Goal: Task Accomplishment & Management: Complete application form

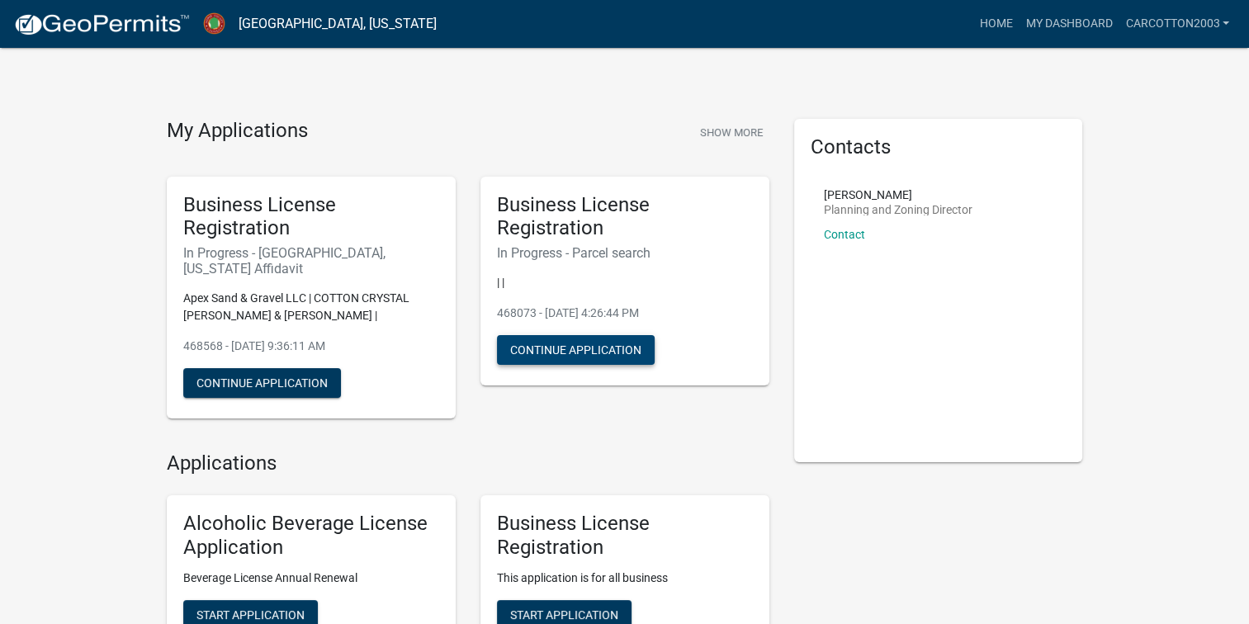
click at [595, 365] on button "Continue Application" at bounding box center [576, 350] width 158 height 30
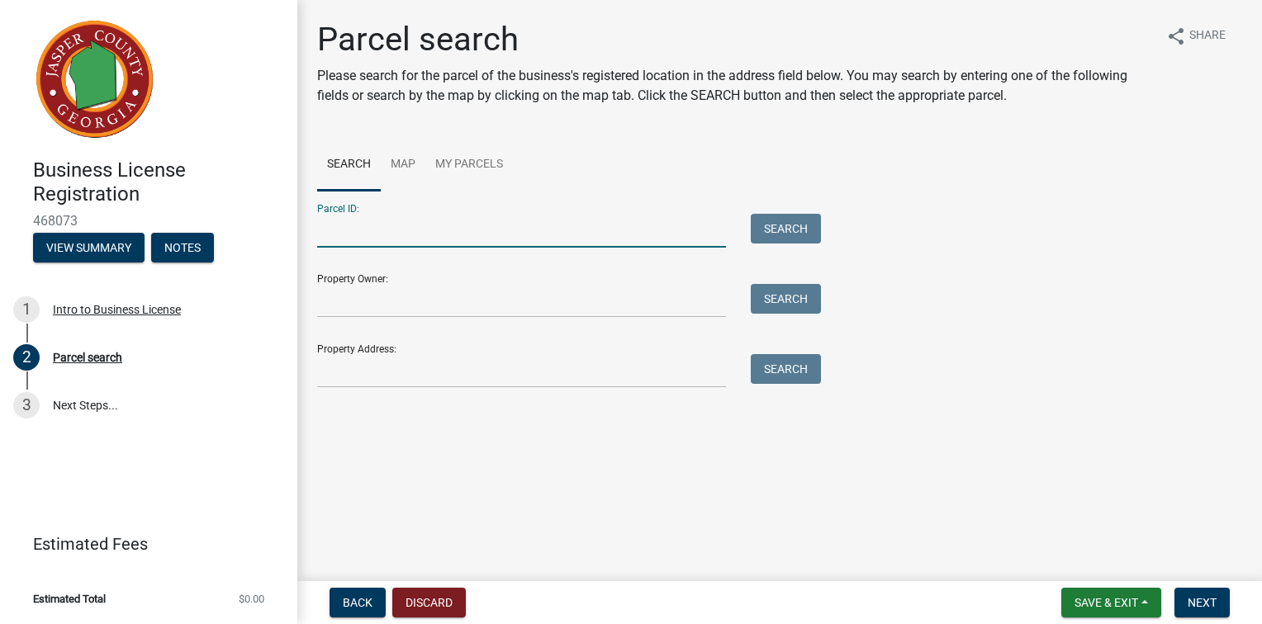
click at [579, 248] on input "Parcel ID:" at bounding box center [521, 231] width 409 height 34
type input "005-003"
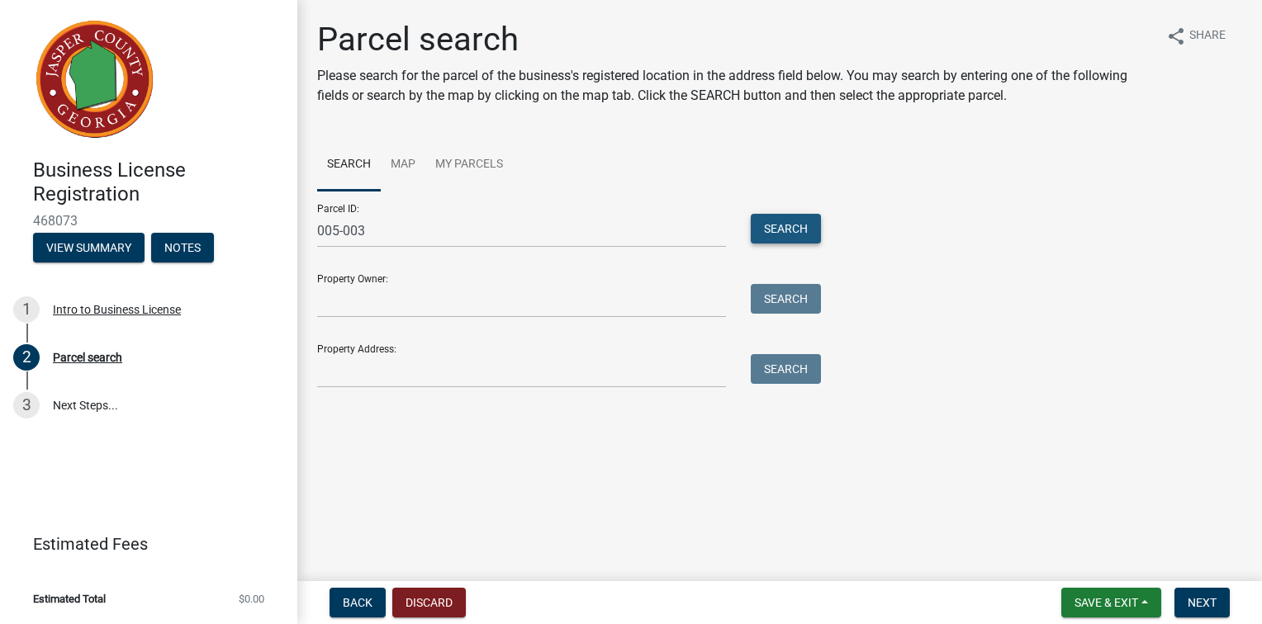
click at [808, 244] on button "Search" at bounding box center [786, 229] width 70 height 30
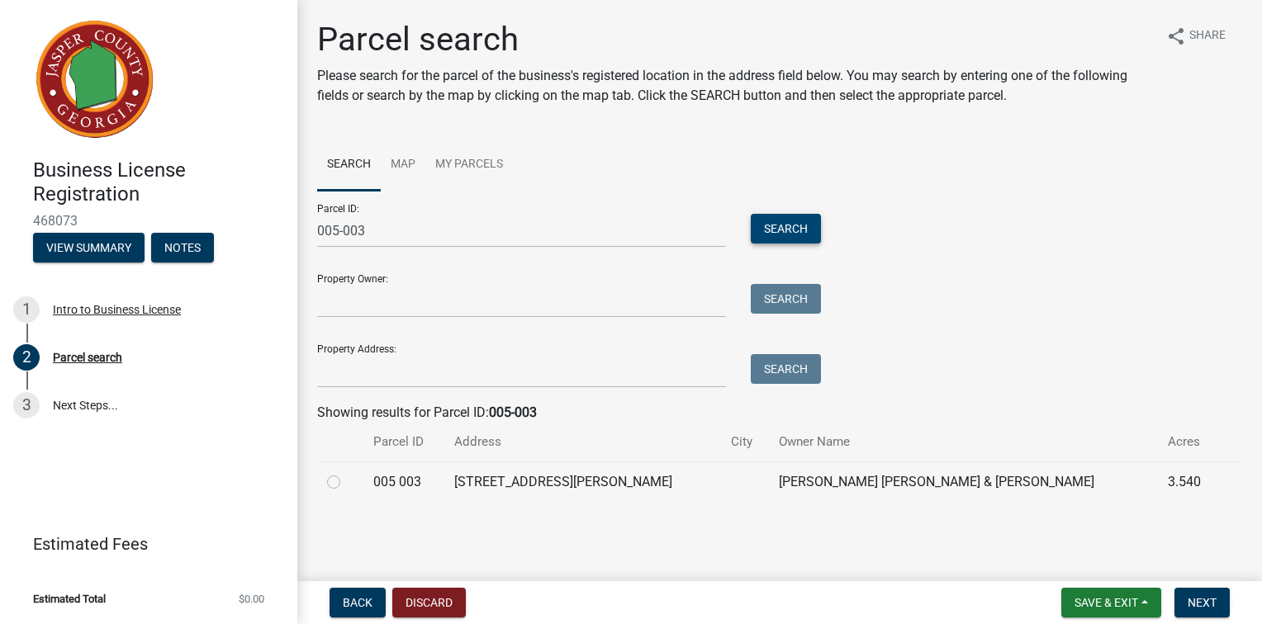
scroll to position [84, 0]
click at [855, 485] on td "[PERSON_NAME] [PERSON_NAME] & [PERSON_NAME]" at bounding box center [963, 482] width 389 height 40
click at [347, 472] on label at bounding box center [347, 472] width 0 height 0
click at [347, 483] on 003 "radio" at bounding box center [352, 477] width 11 height 11
radio 003 "true"
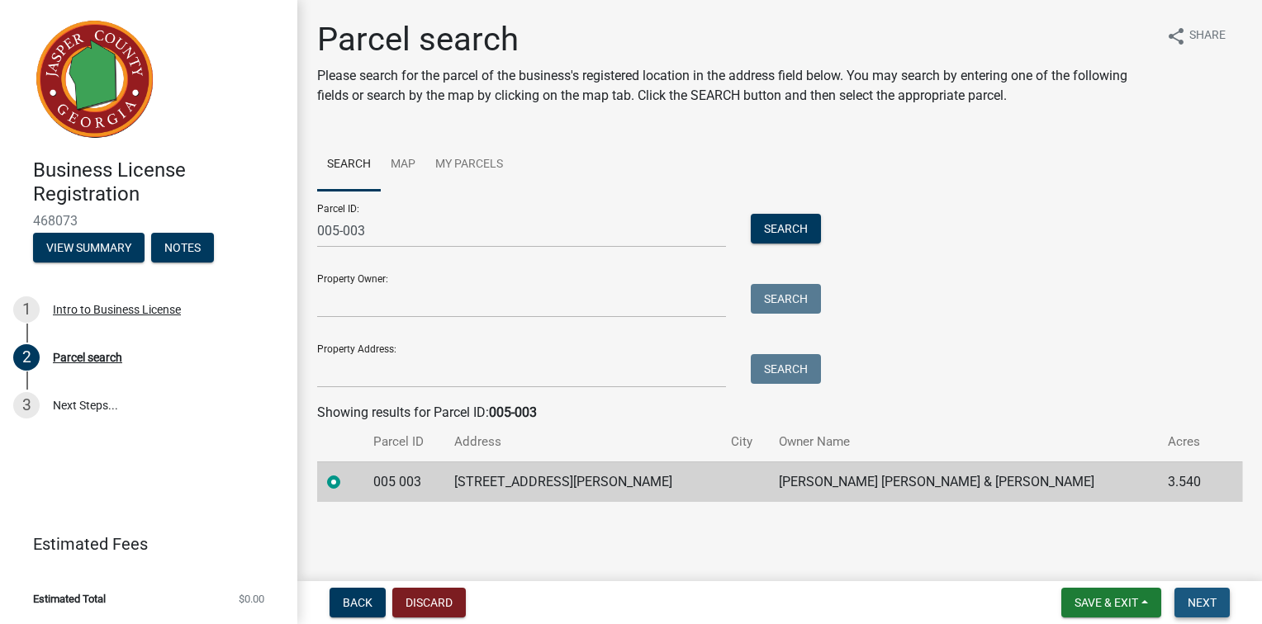
click at [1192, 599] on span "Next" at bounding box center [1201, 602] width 29 height 13
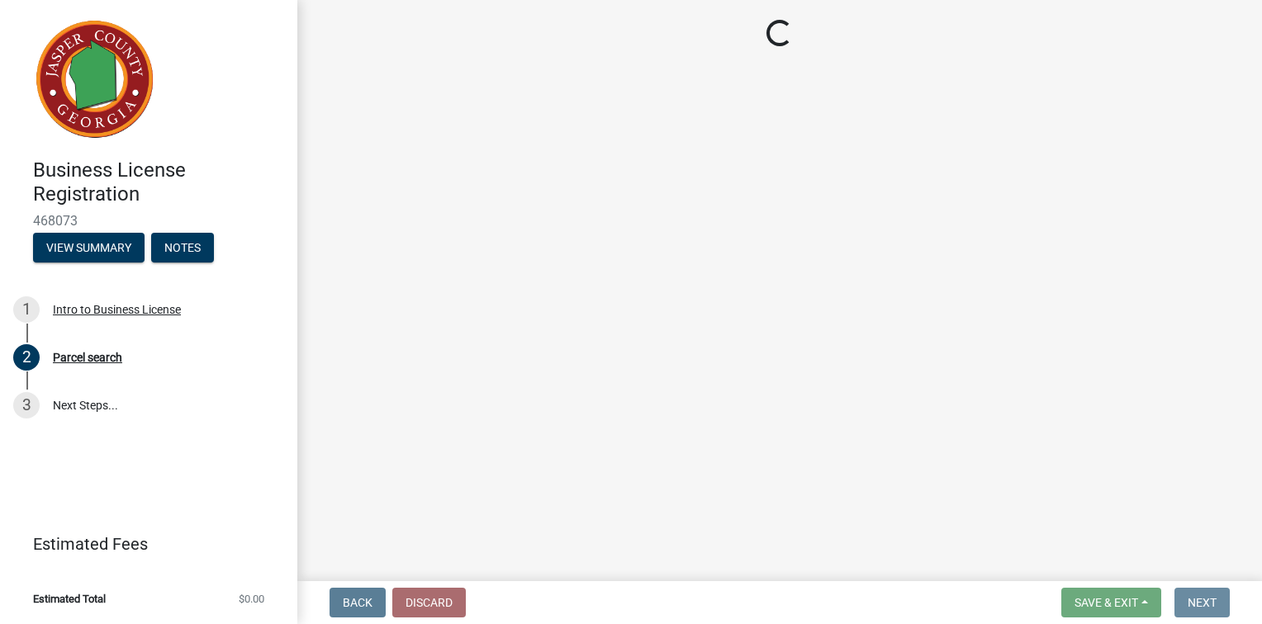
scroll to position [0, 0]
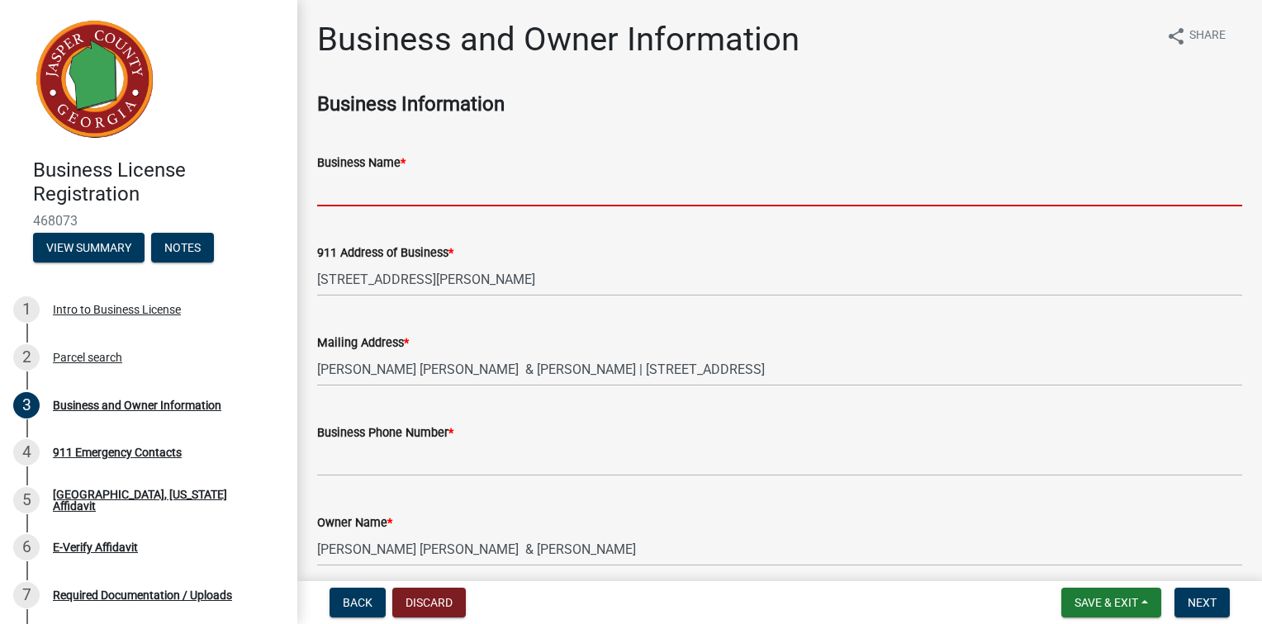
click at [475, 206] on input "Business Name *" at bounding box center [779, 190] width 925 height 34
type input "Apex Sand & Gravel LLC"
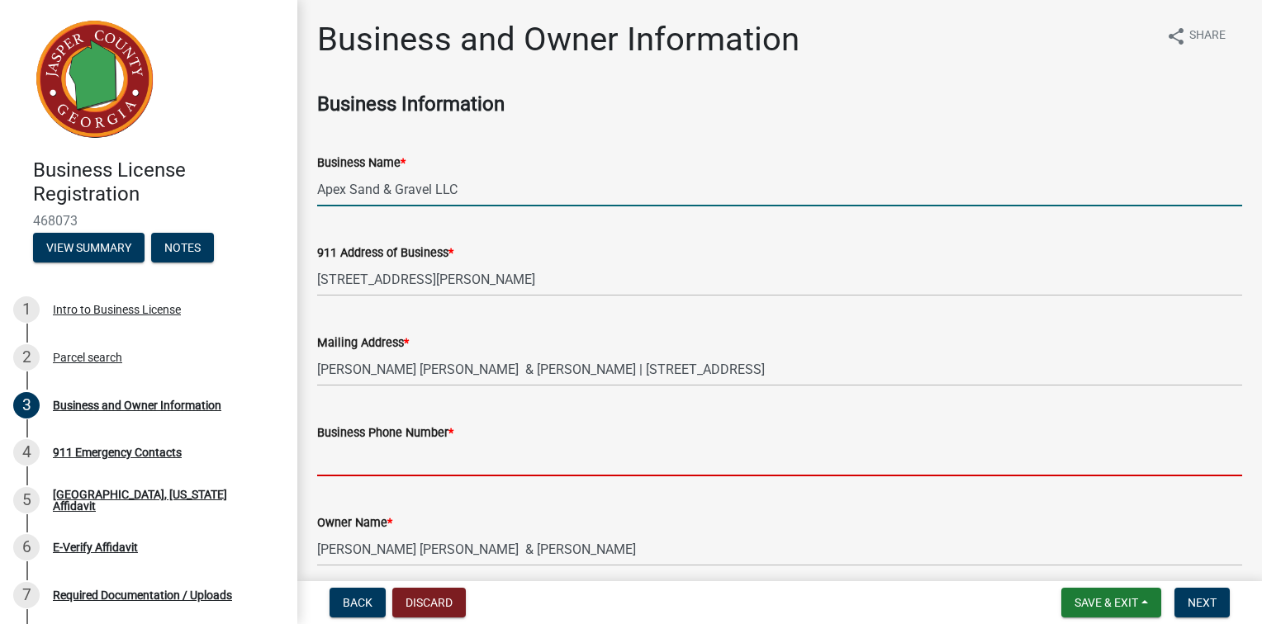
type input "7624359274"
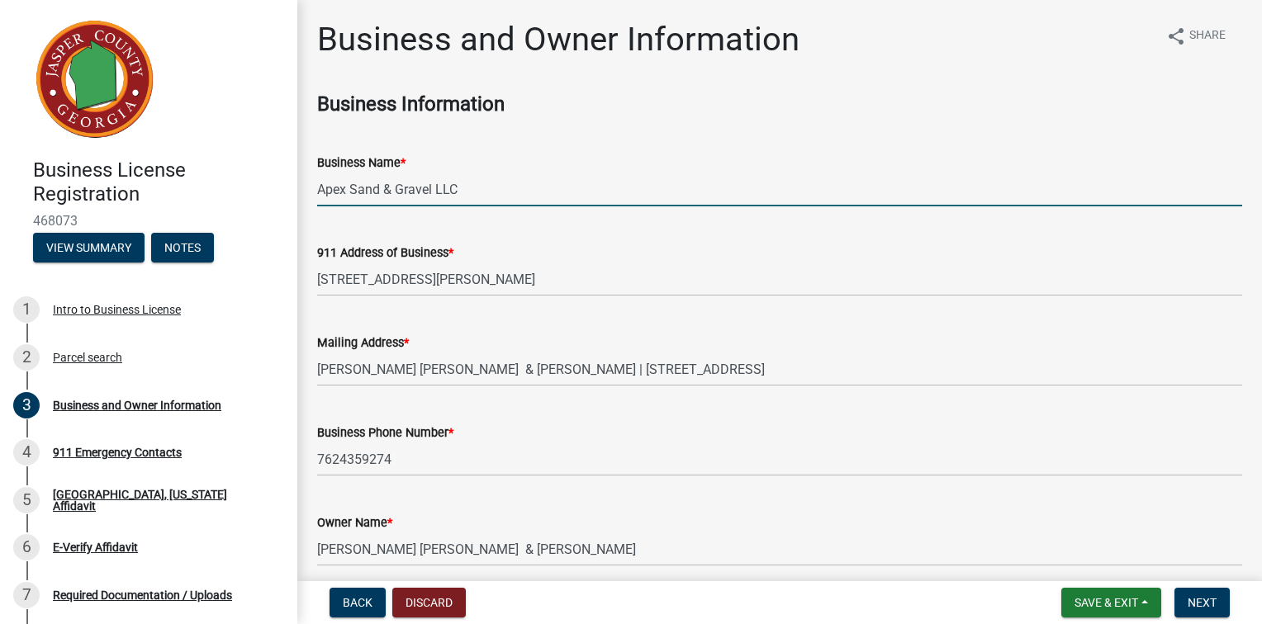
type input "[EMAIL_ADDRESS][DOMAIN_NAME]"
type input "Apex Sand & Gravel LLC"
select select "8"
select select "2025"
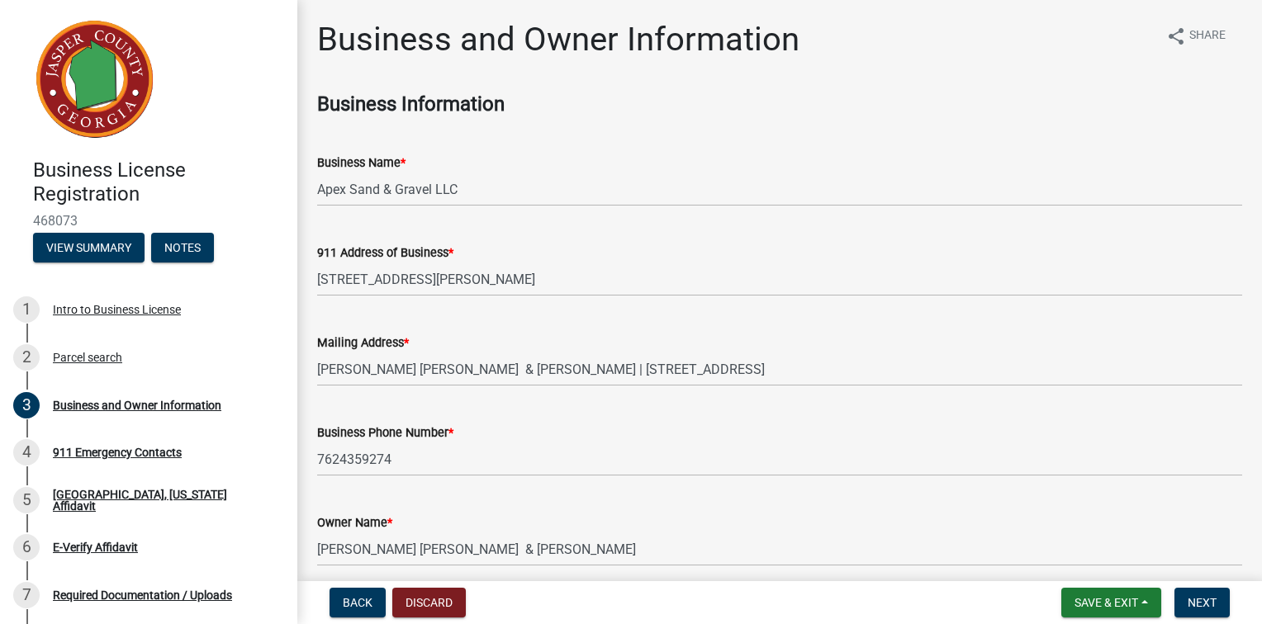
type input "20309879847"
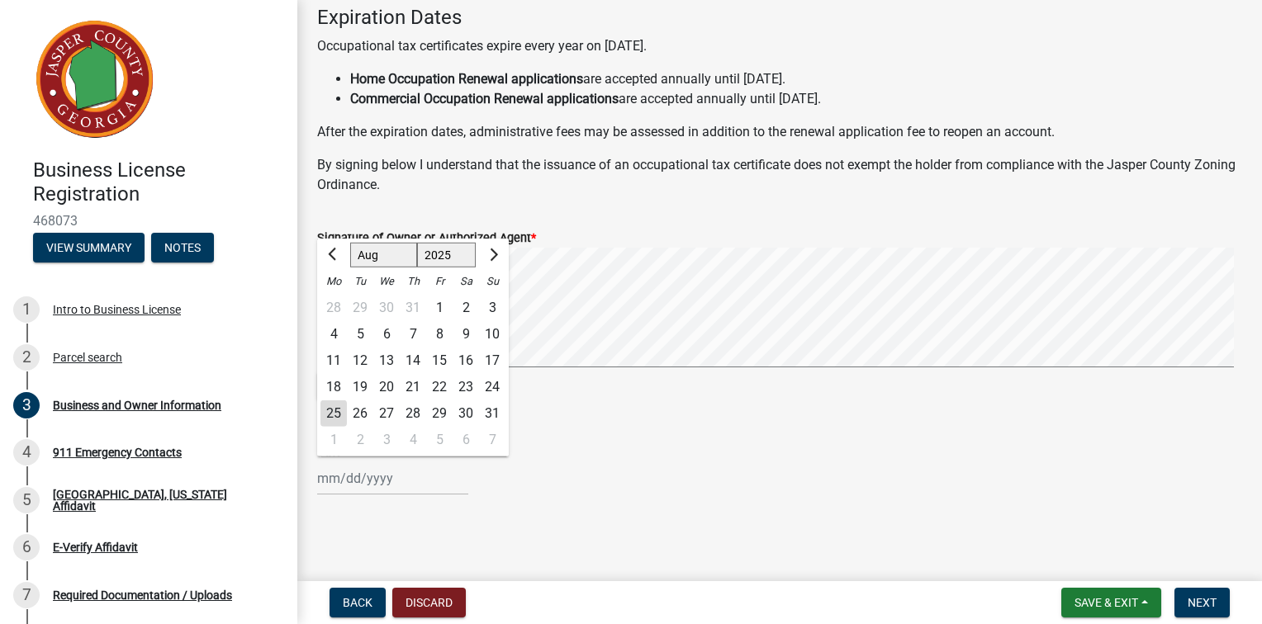
click at [341, 401] on div "25" at bounding box center [333, 413] width 26 height 26
type input "[DATE]"
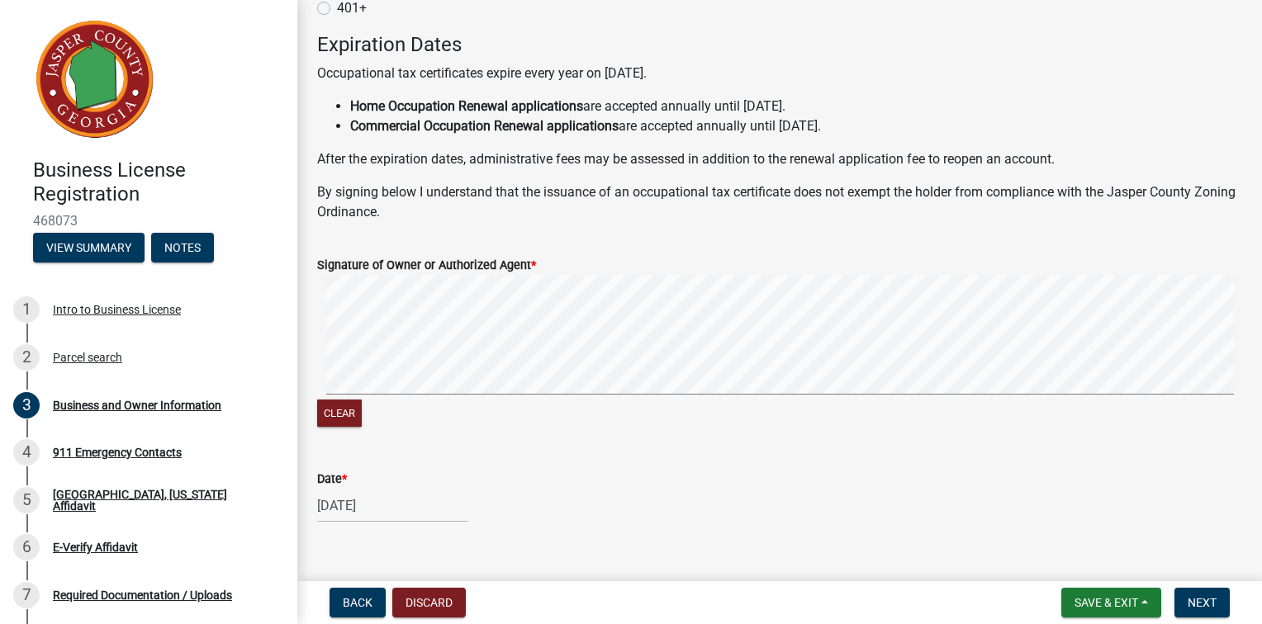
scroll to position [1537, 0]
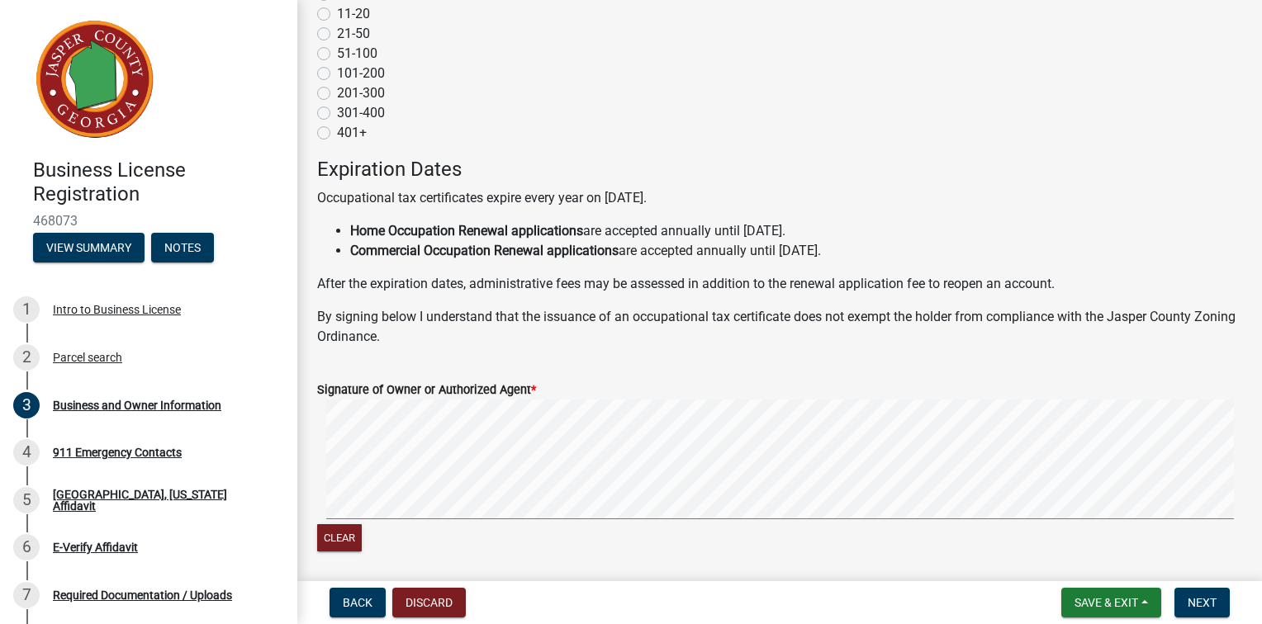
radio input "true"
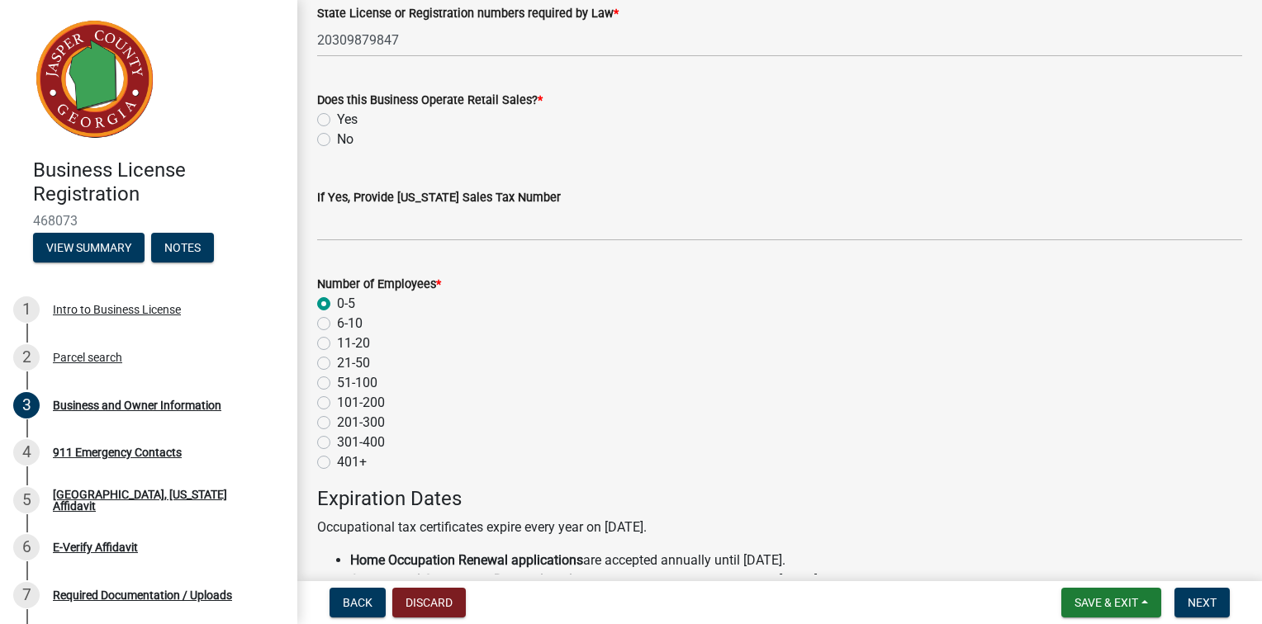
scroll to position [1206, 0]
click at [337, 130] on label "Yes" at bounding box center [347, 121] width 21 height 20
click at [337, 121] on input "Yes" at bounding box center [342, 116] width 11 height 11
radio input "true"
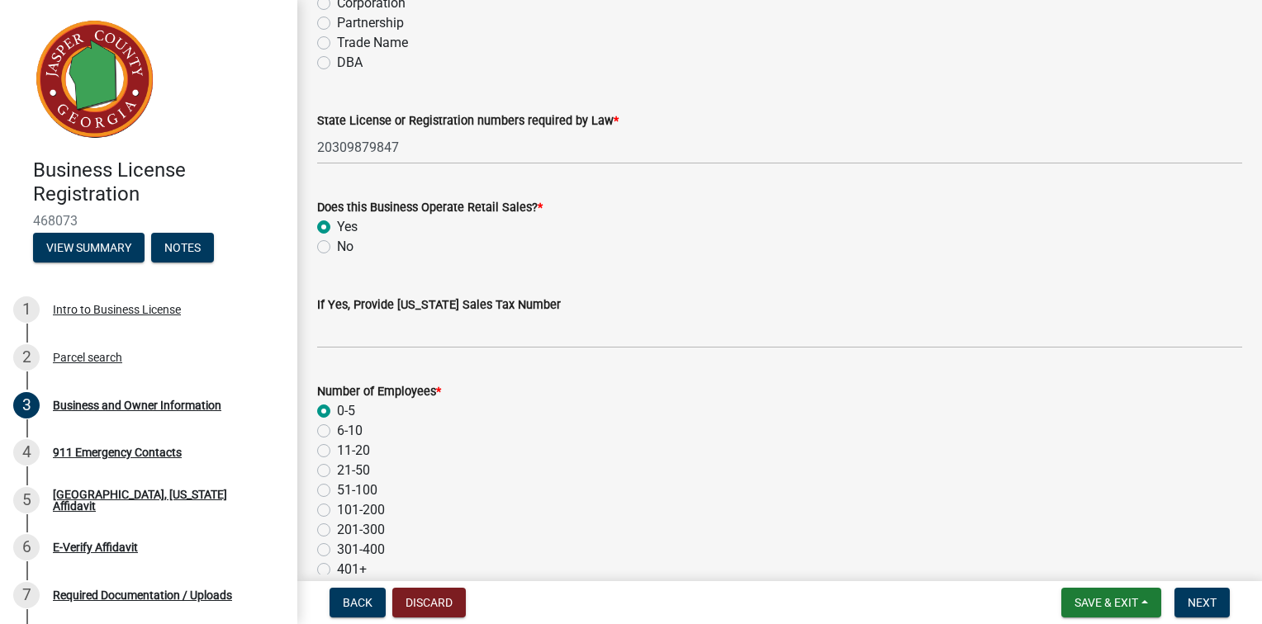
scroll to position [1041, 0]
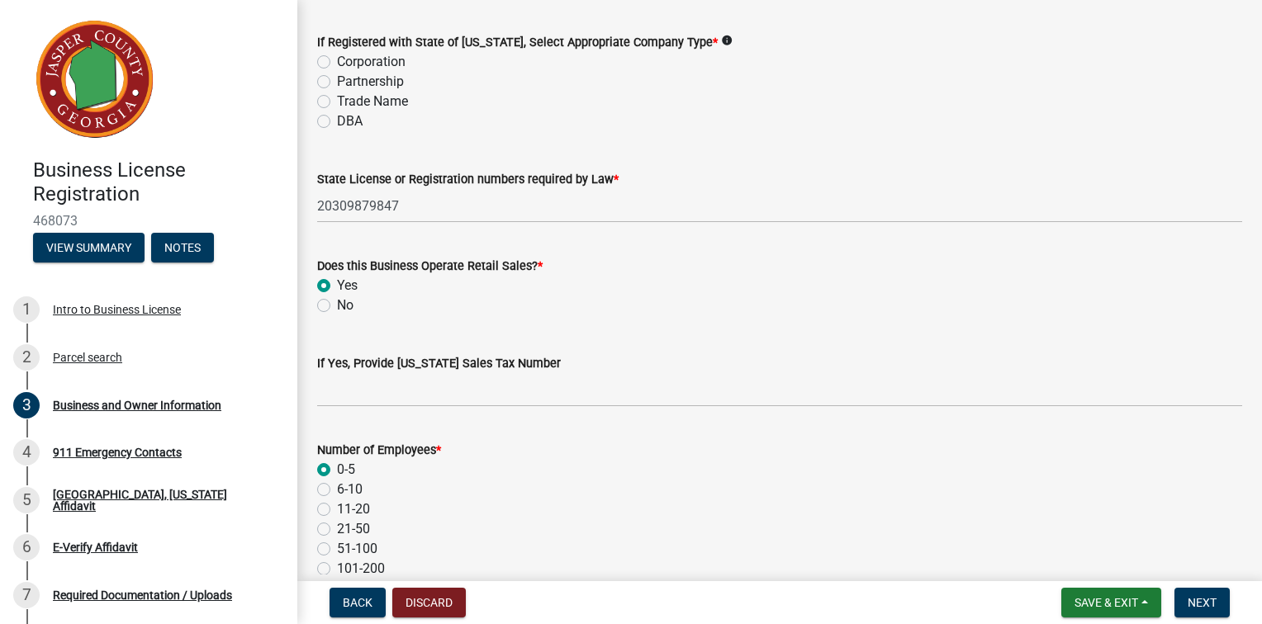
click at [337, 111] on label "Trade Name" at bounding box center [372, 102] width 71 height 20
click at [337, 102] on input "Trade Name" at bounding box center [342, 97] width 11 height 11
radio input "true"
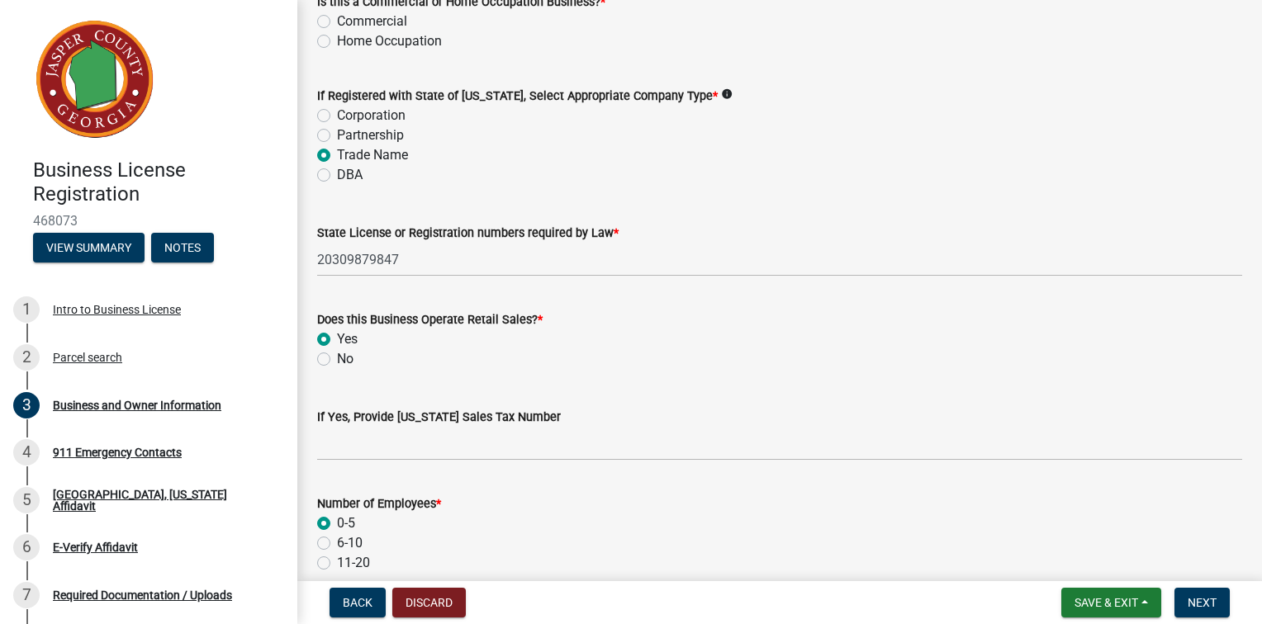
scroll to position [959, 0]
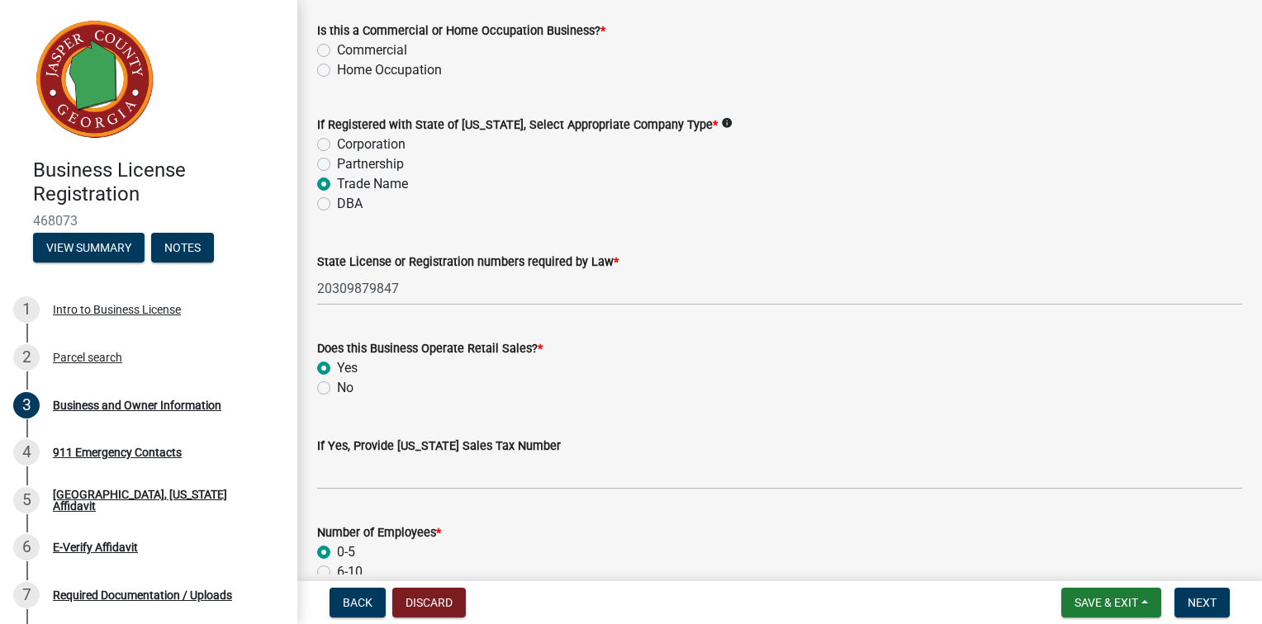
click at [337, 80] on label "Home Occupation" at bounding box center [389, 70] width 105 height 20
click at [337, 71] on input "Home Occupation" at bounding box center [342, 65] width 11 height 11
radio input "true"
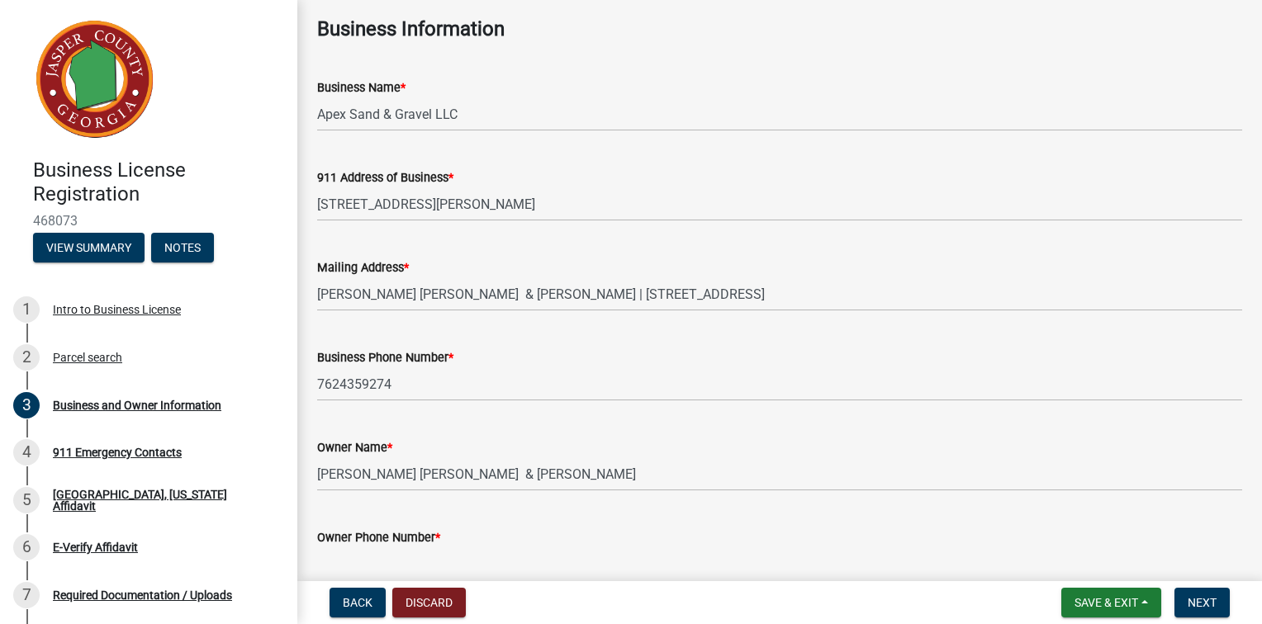
scroll to position [50, 0]
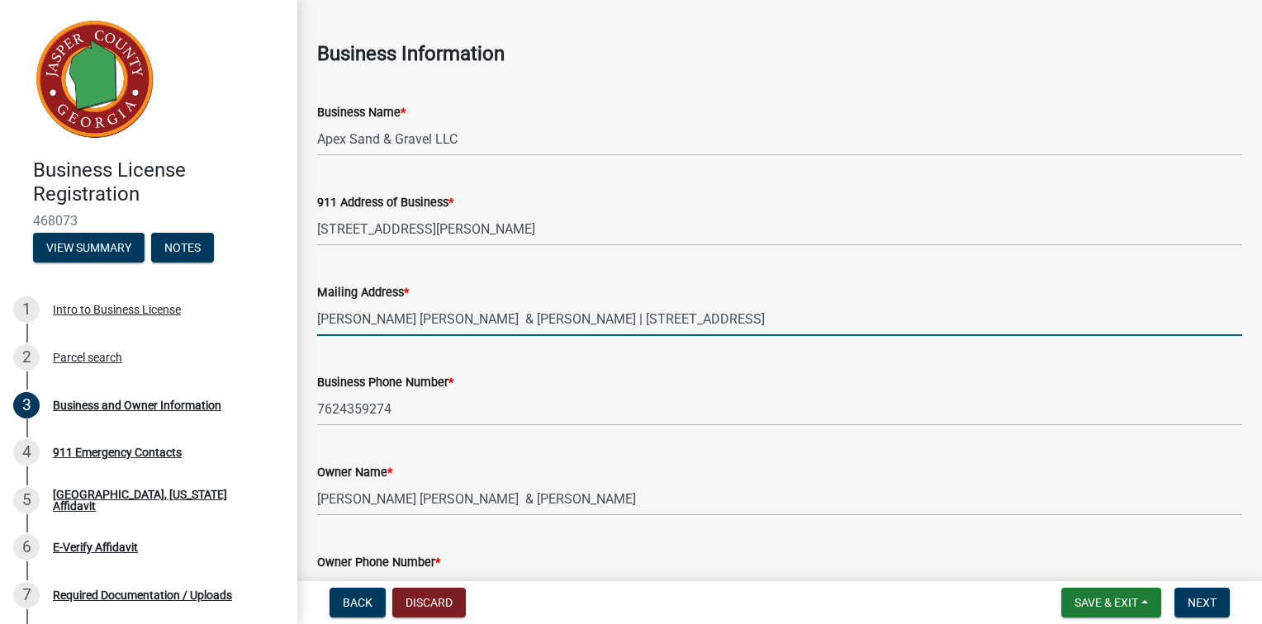
click at [925, 336] on input "[PERSON_NAME] [PERSON_NAME] & [PERSON_NAME] | [STREET_ADDRESS]" at bounding box center [779, 319] width 925 height 34
type input "C"
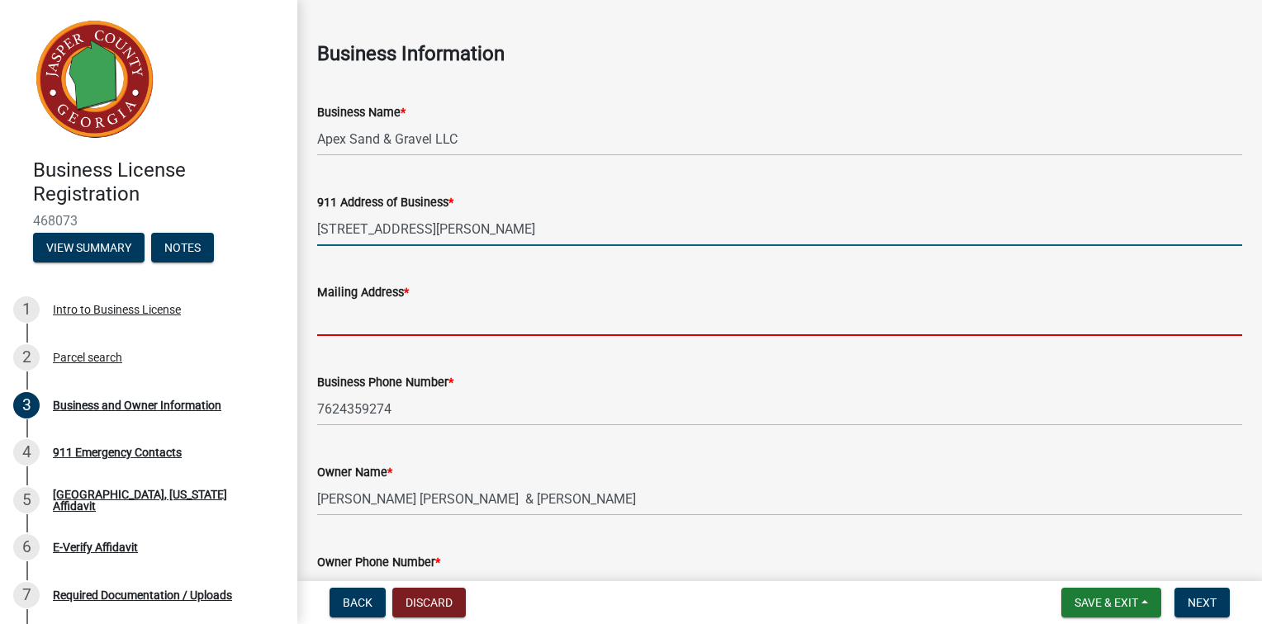
click at [457, 246] on input "[STREET_ADDRESS][PERSON_NAME]" at bounding box center [779, 229] width 925 height 34
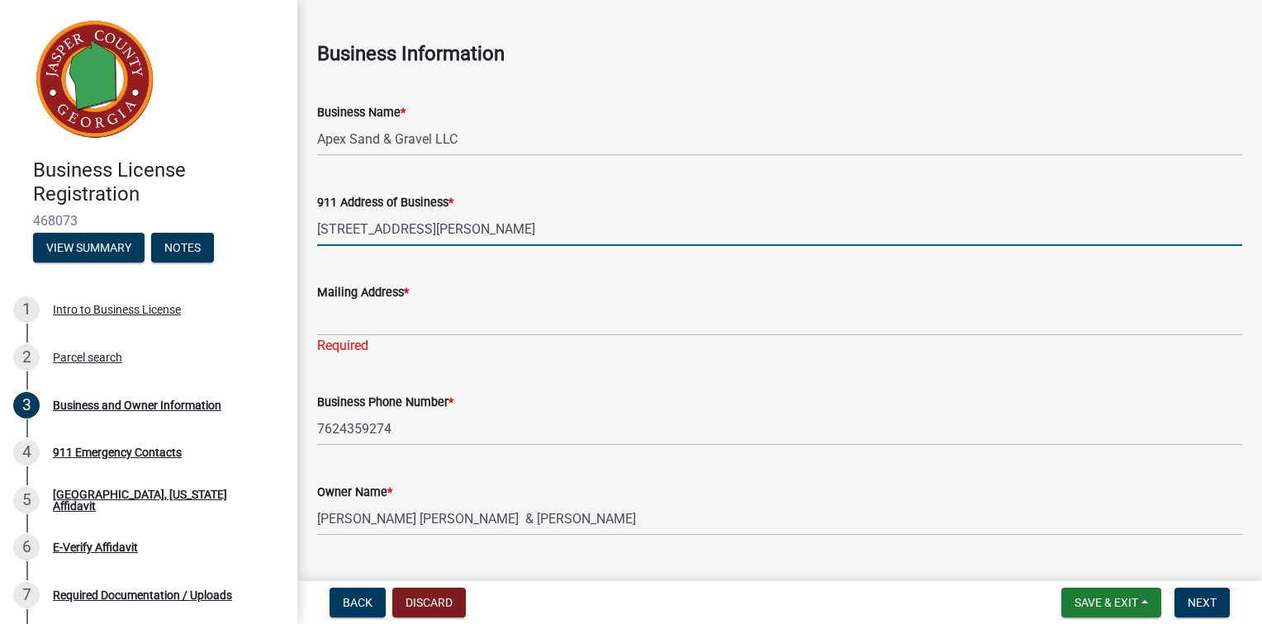
type input "[STREET_ADDRESS][PERSON_NAME]"
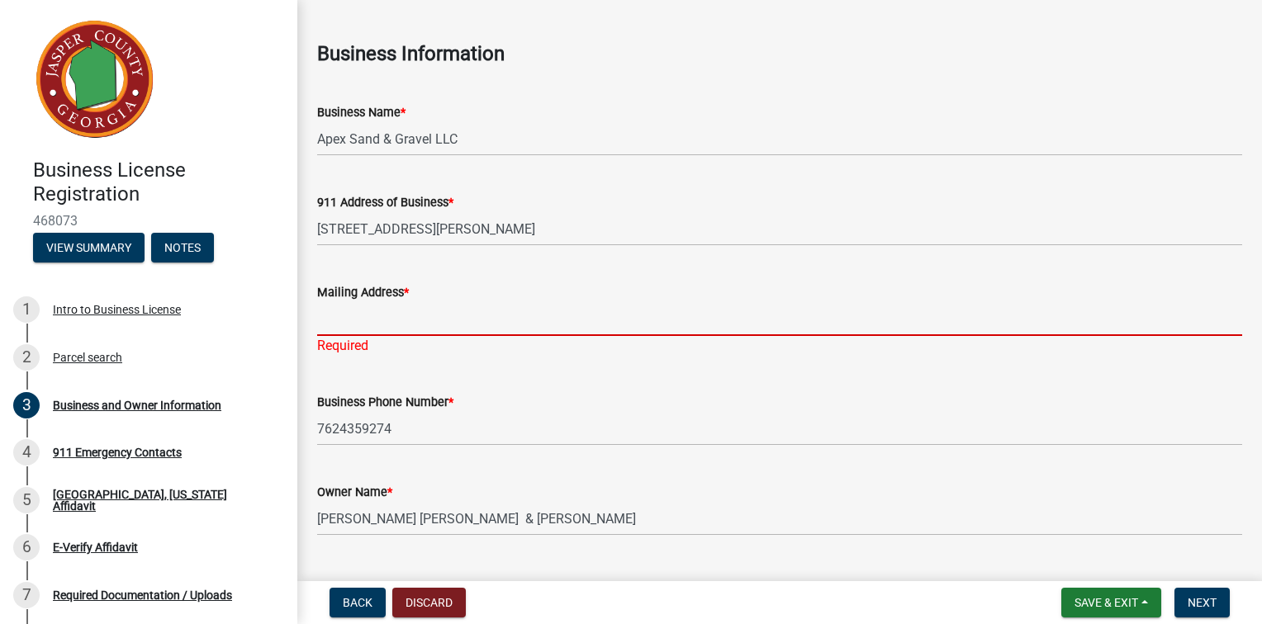
click at [452, 336] on input "Mailing Address *" at bounding box center [779, 319] width 925 height 34
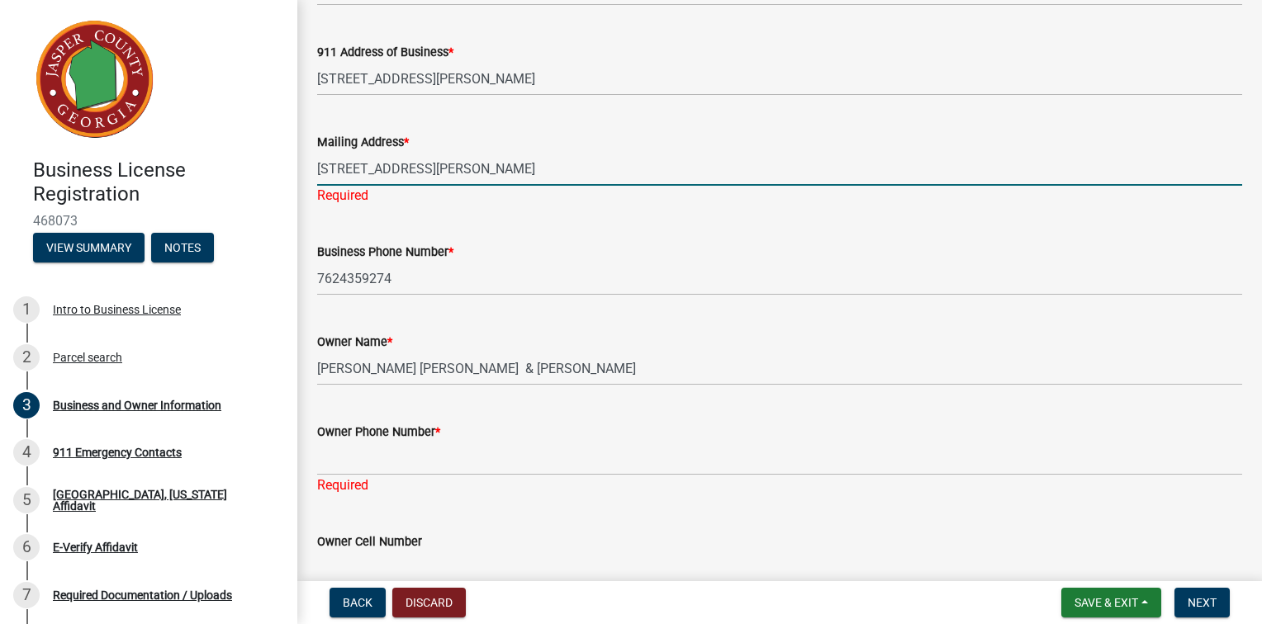
scroll to position [216, 0]
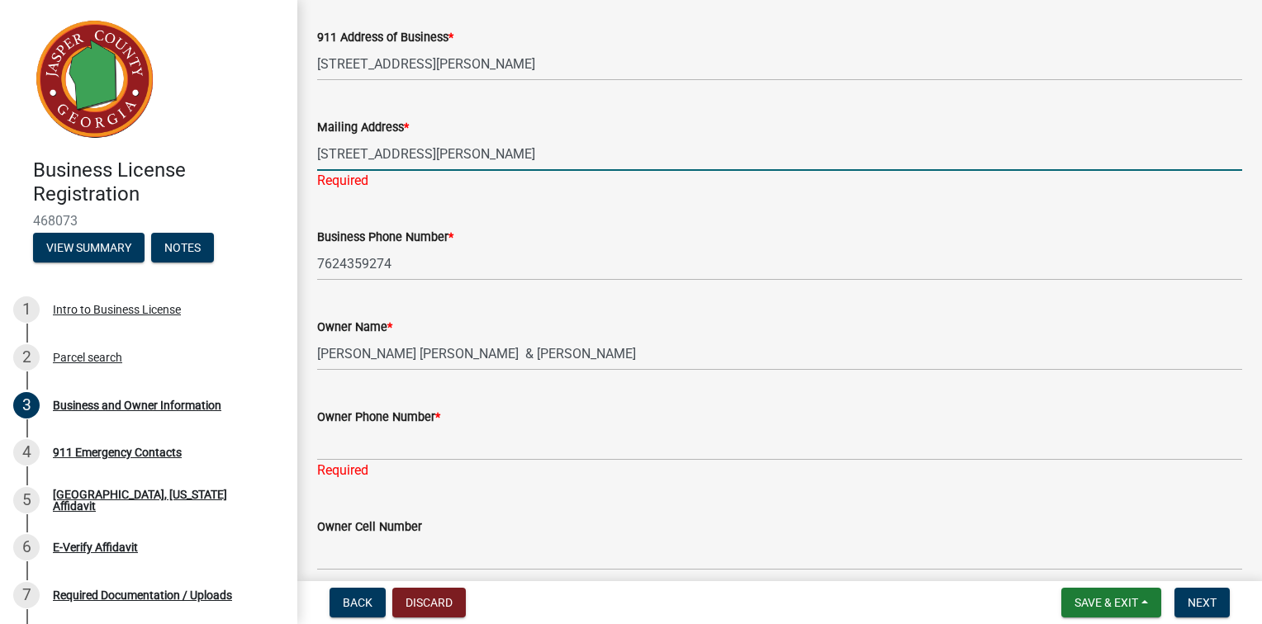
type input "[STREET_ADDRESS][PERSON_NAME]"
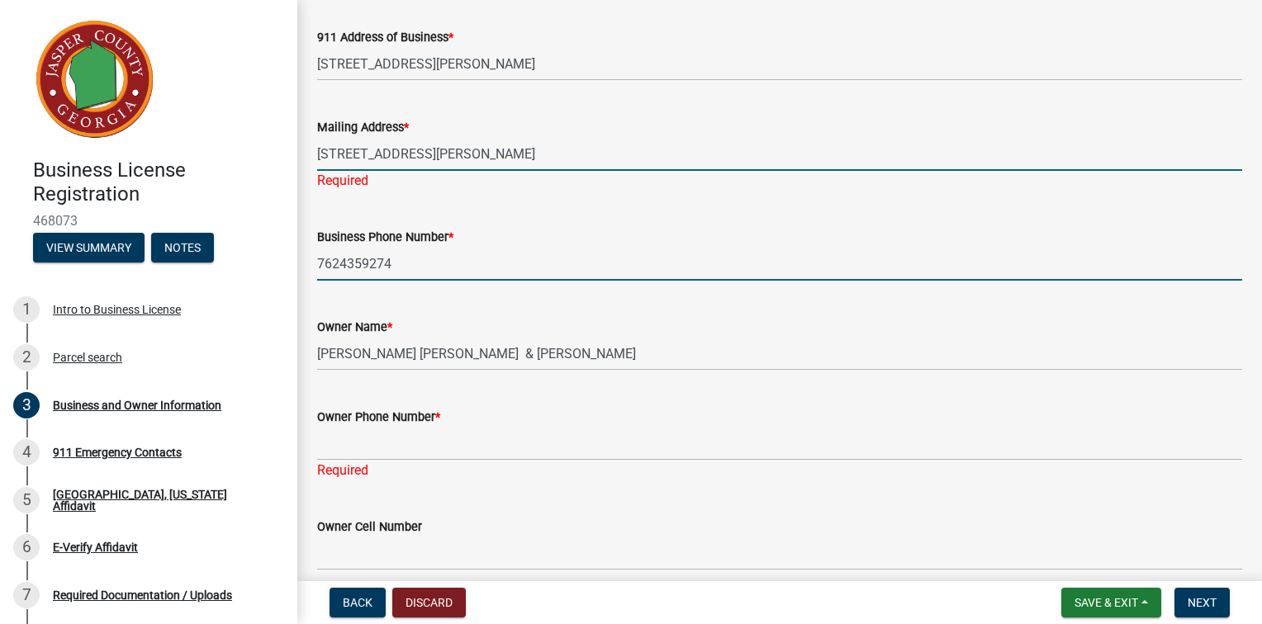
click at [411, 294] on wm-data-entity-input "Business Phone Number * [PHONE_NUMBER]" at bounding box center [779, 249] width 925 height 90
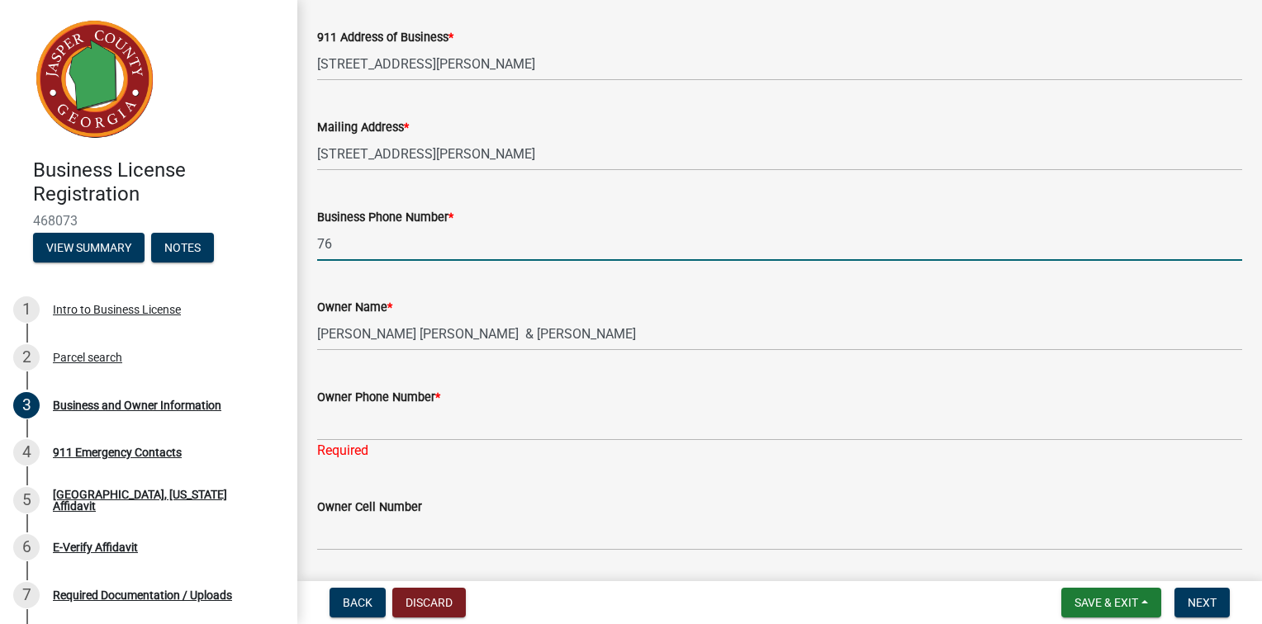
type input "7"
type input "4706514154"
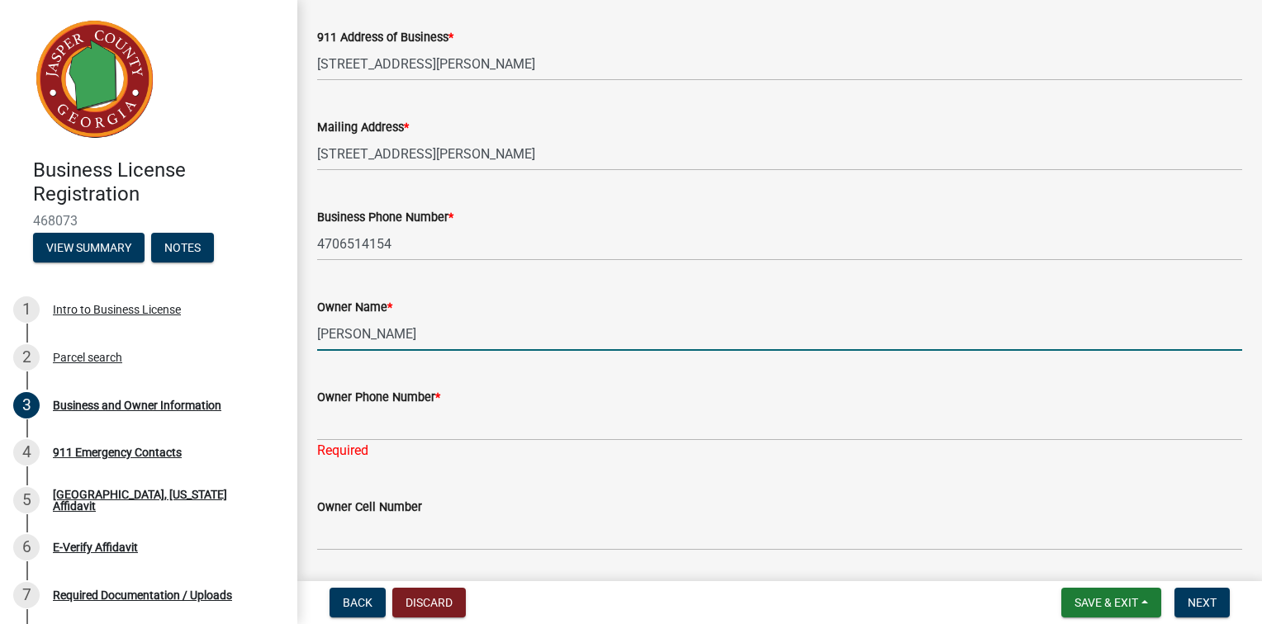
type input "[PERSON_NAME]"
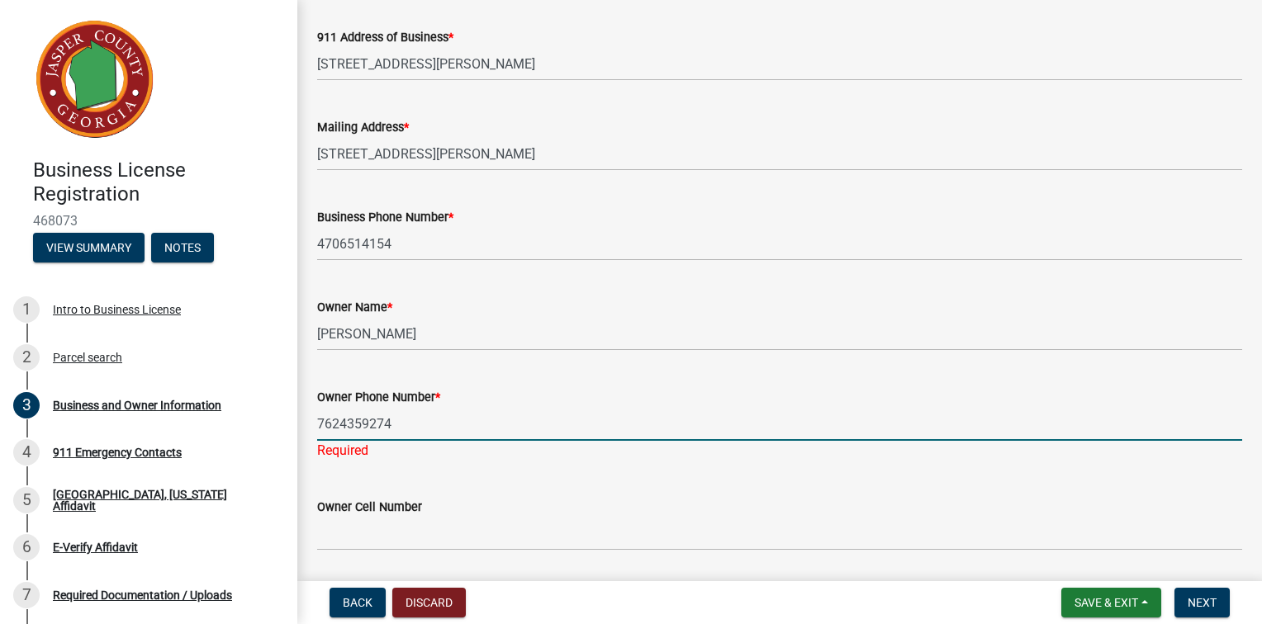
type input "7624359274"
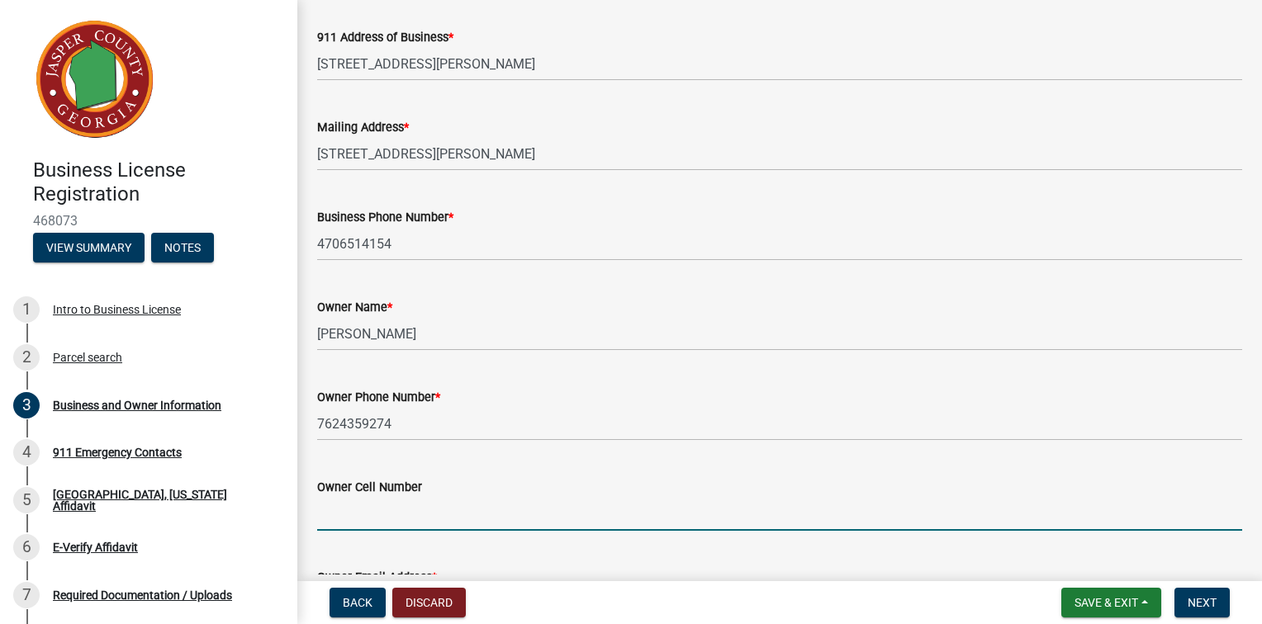
scroll to position [532, 0]
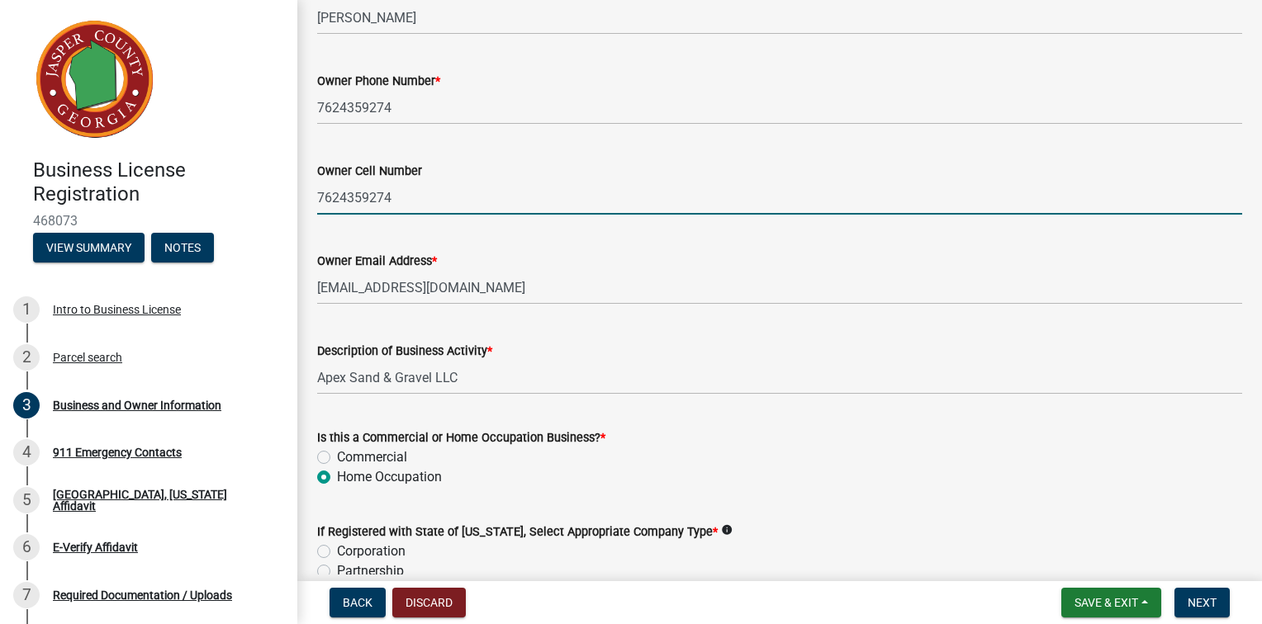
type input "7624359274"
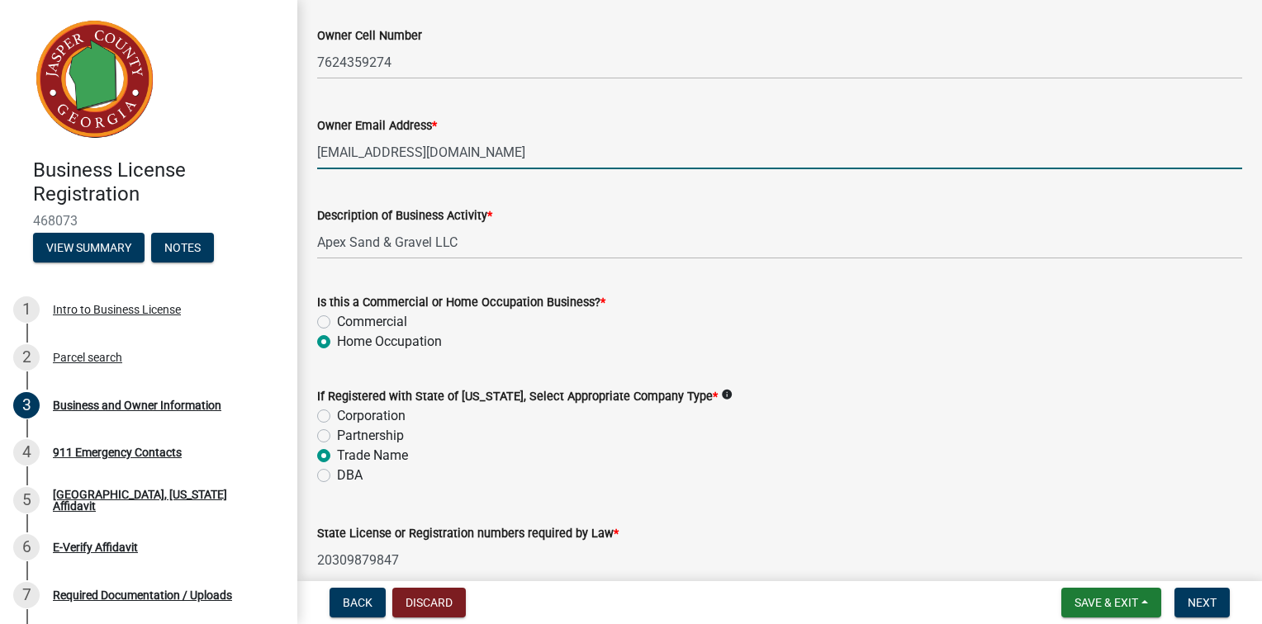
scroll to position [697, 0]
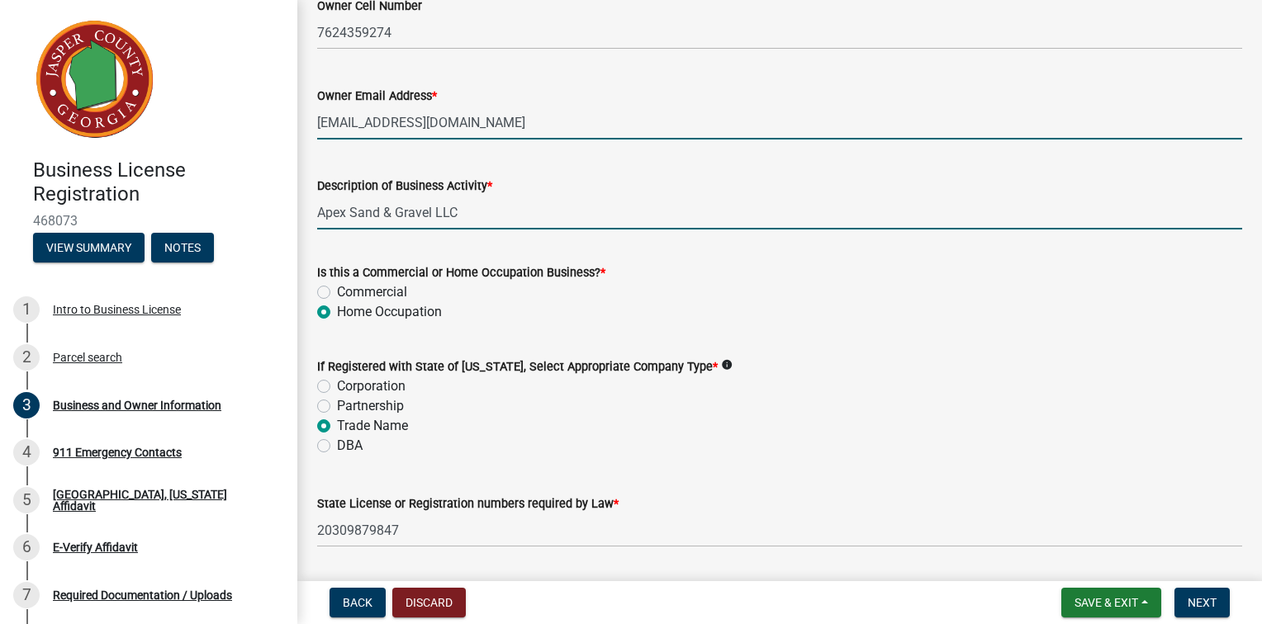
click at [517, 230] on input "Apex Sand & Gravel LLC" at bounding box center [779, 213] width 925 height 34
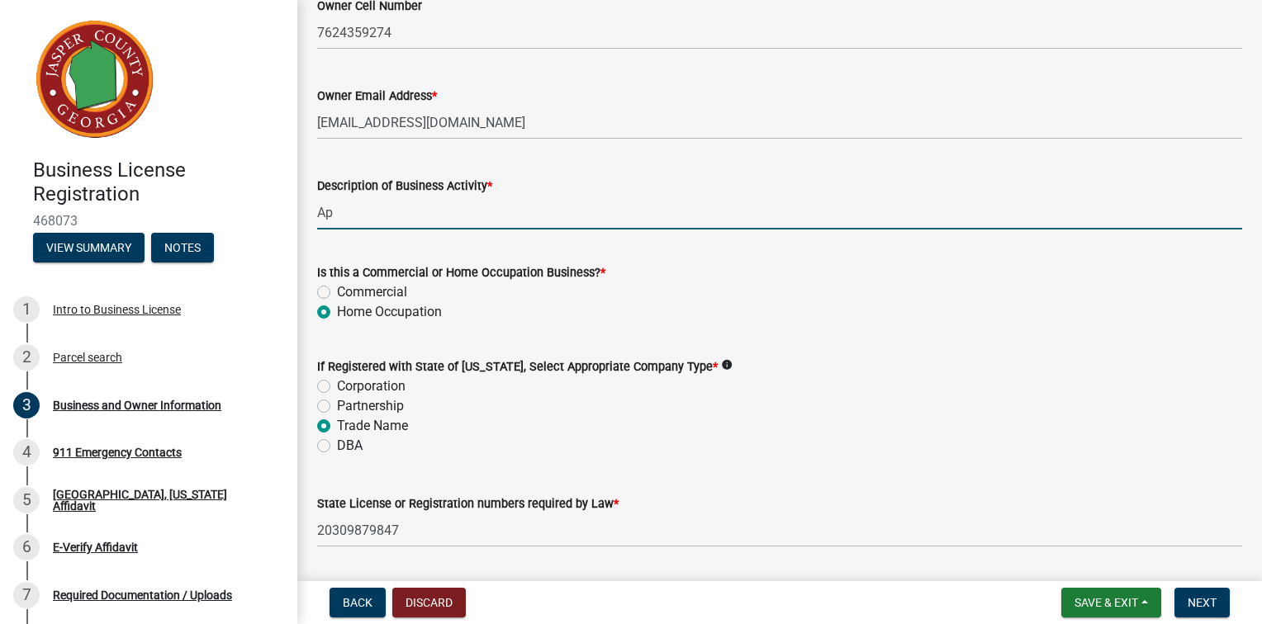
type input "A"
type input "T"
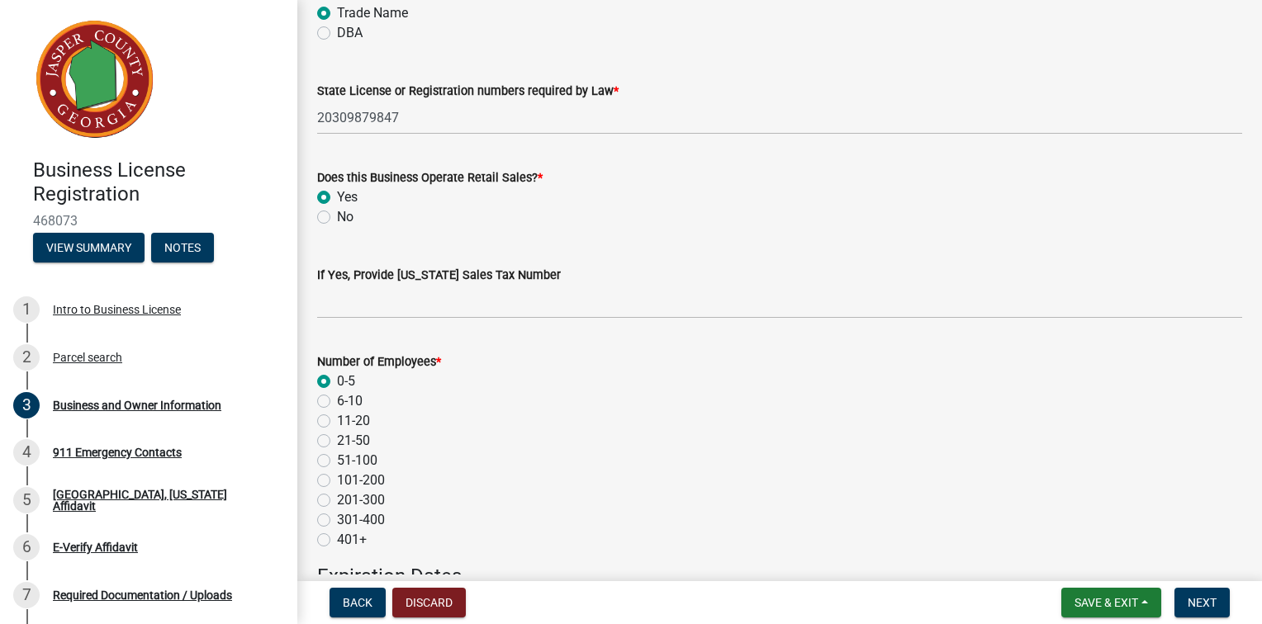
scroll to position [1192, 0]
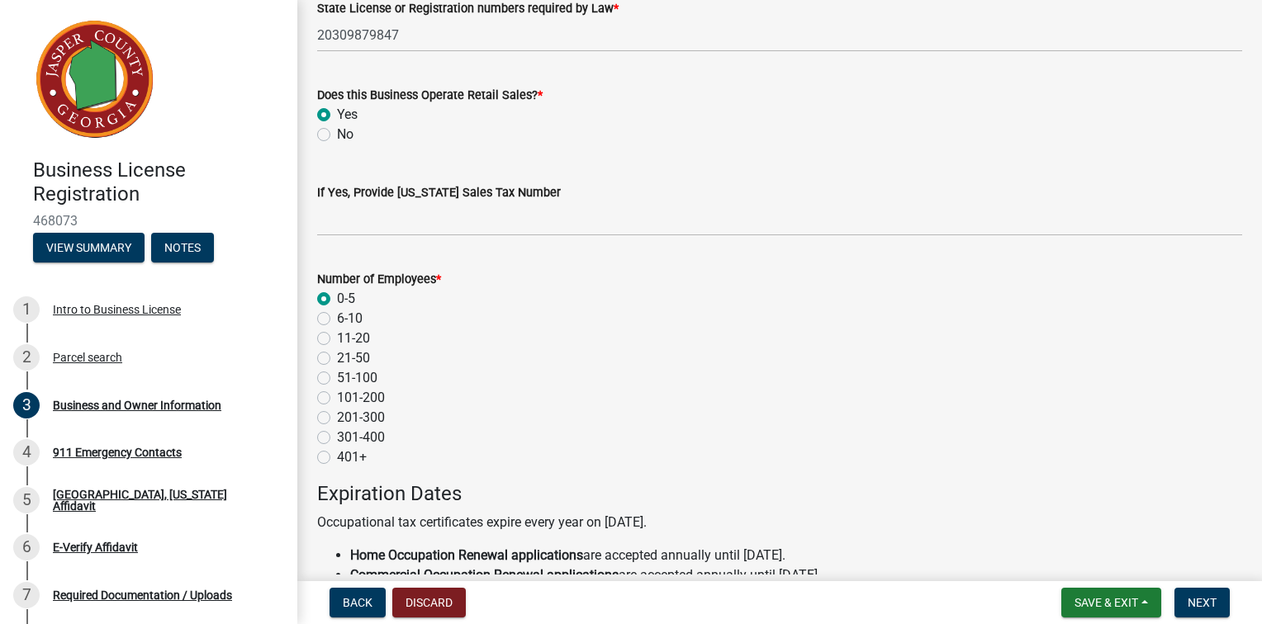
type input "Transport of sand, gravel and aggregate for residential, commercial and municip…"
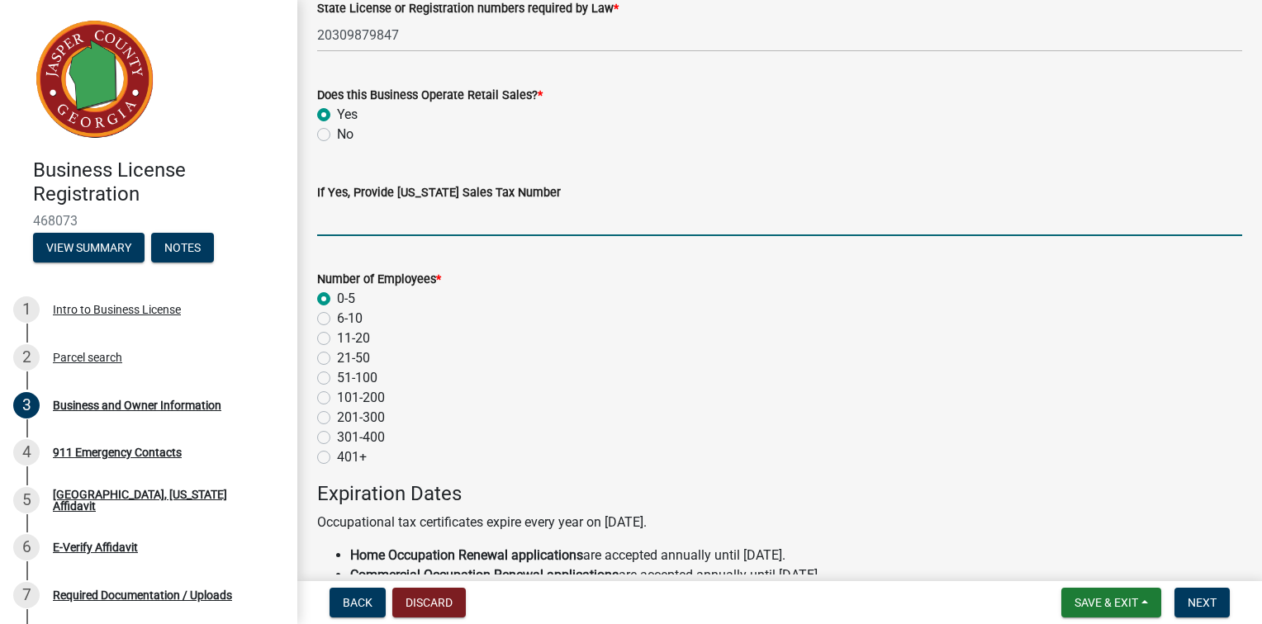
click at [480, 236] on input "If Yes, Provide [US_STATE] Sales Tax Number" at bounding box center [779, 219] width 925 height 34
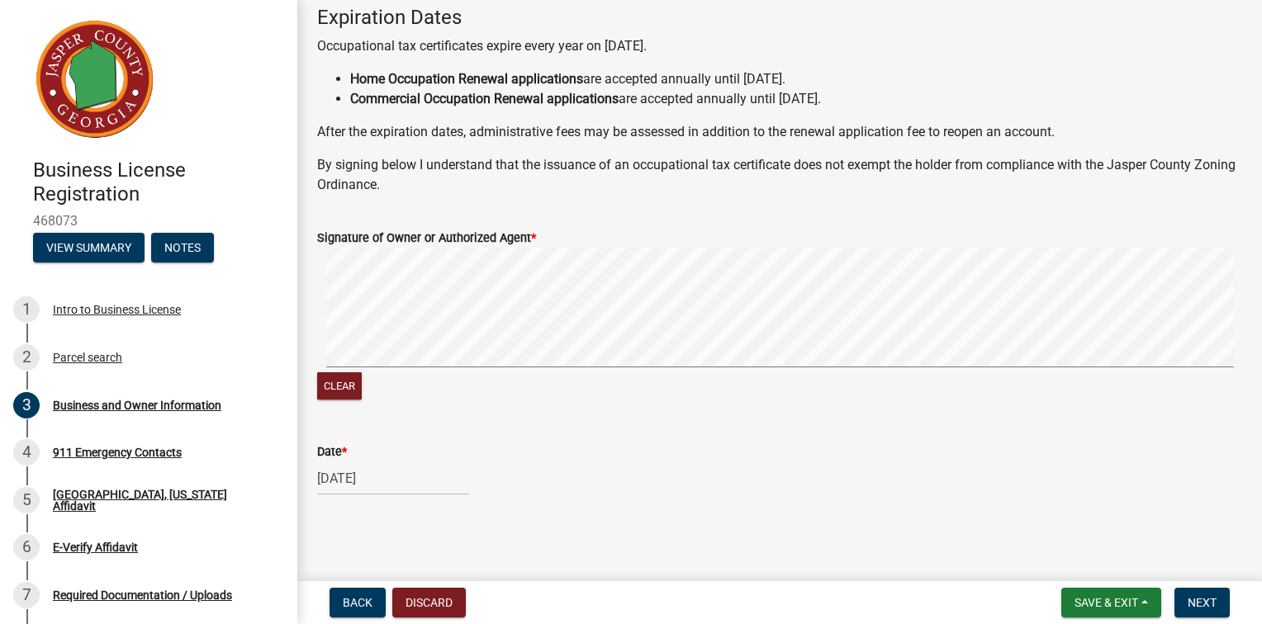
scroll to position [1853, 0]
type input "309-081195"
click at [360, 400] on button "Clear" at bounding box center [339, 385] width 45 height 27
click at [362, 400] on button "Clear" at bounding box center [339, 385] width 45 height 27
click at [351, 400] on button "Clear" at bounding box center [339, 385] width 45 height 27
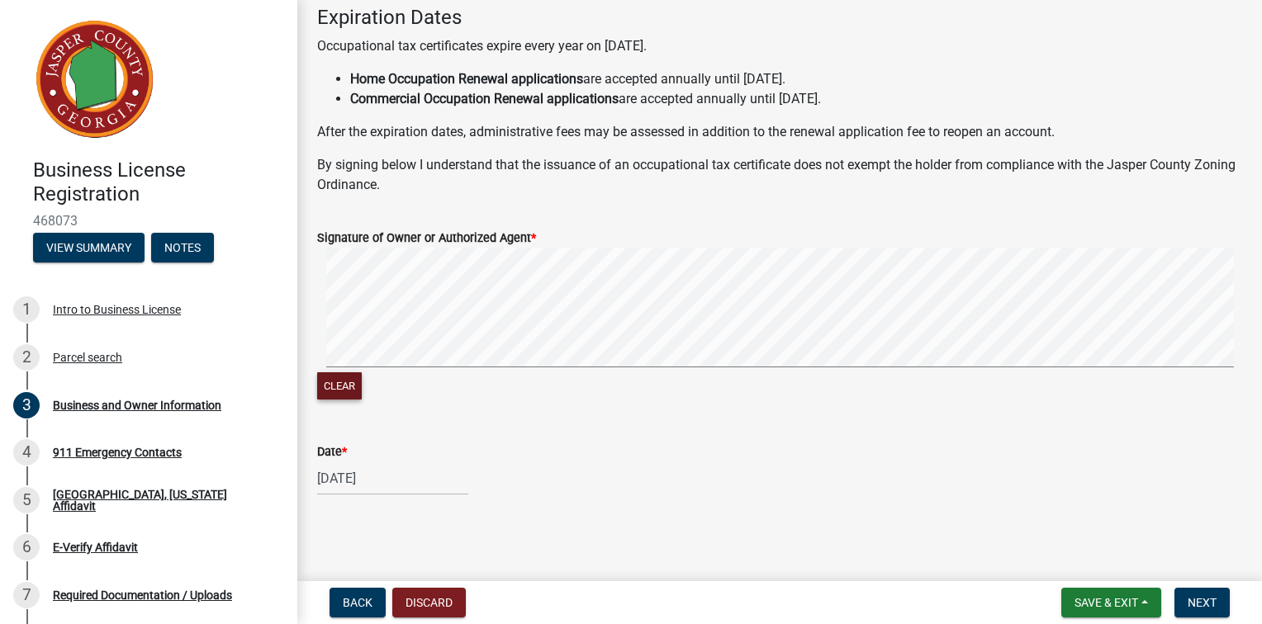
scroll to position [1927, 0]
click at [1192, 596] on span "Next" at bounding box center [1201, 602] width 29 height 13
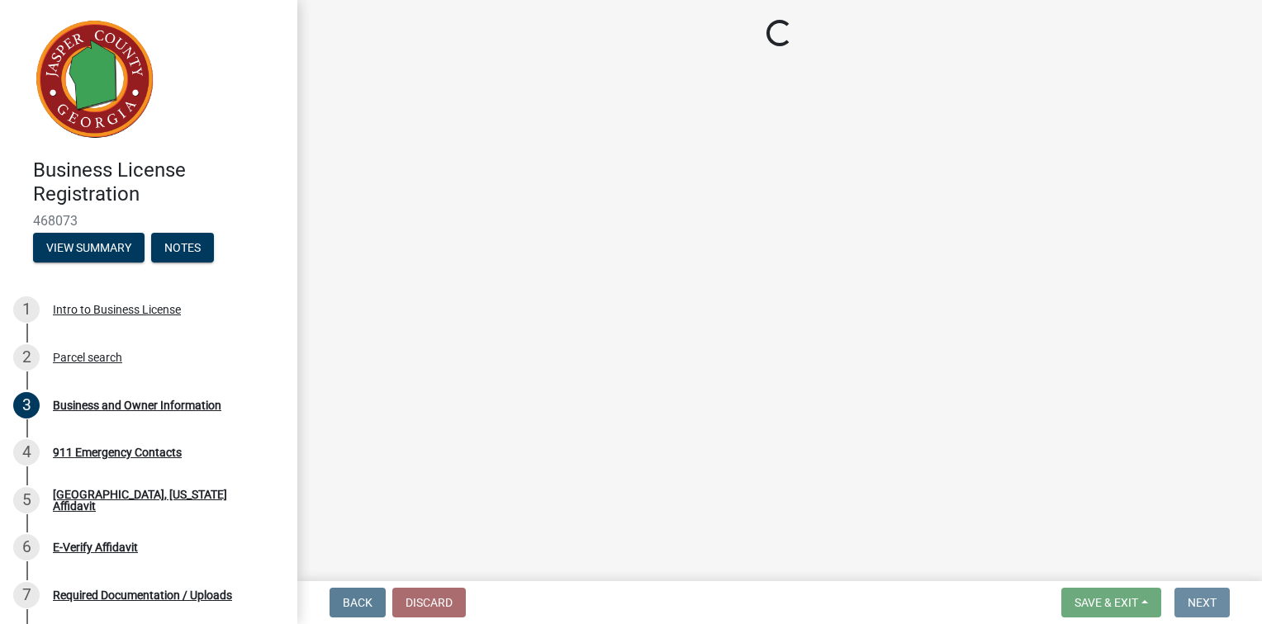
scroll to position [0, 0]
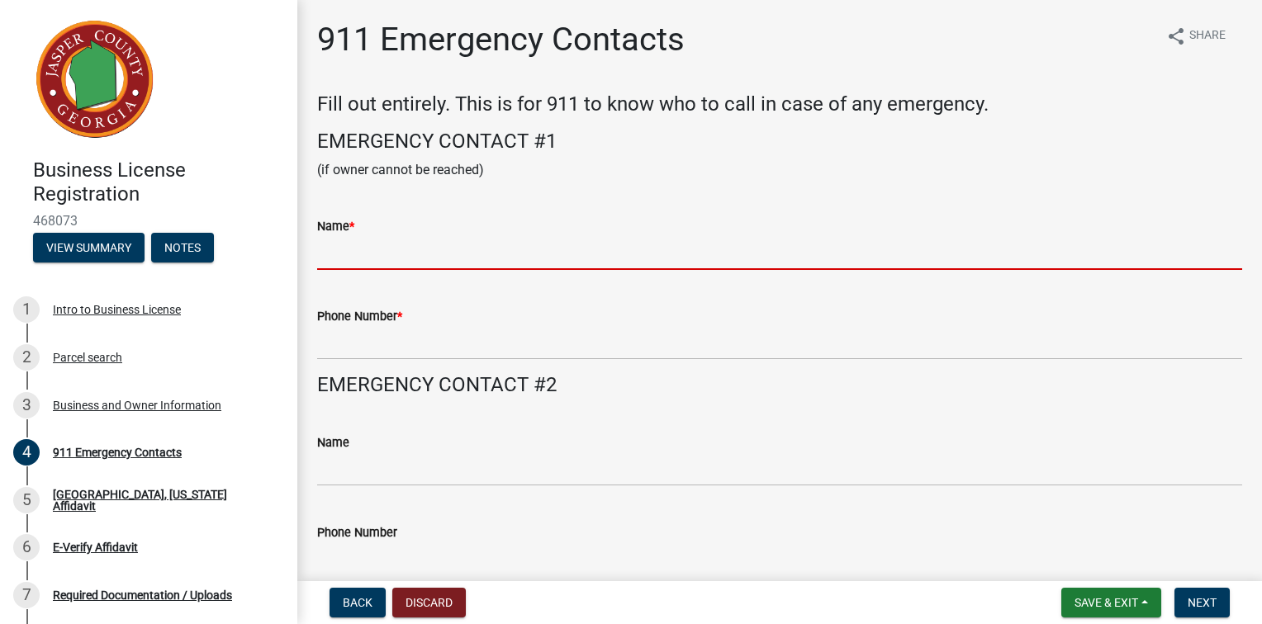
click at [626, 270] on input "Name *" at bounding box center [779, 253] width 925 height 34
type input "[PERSON_NAME]"
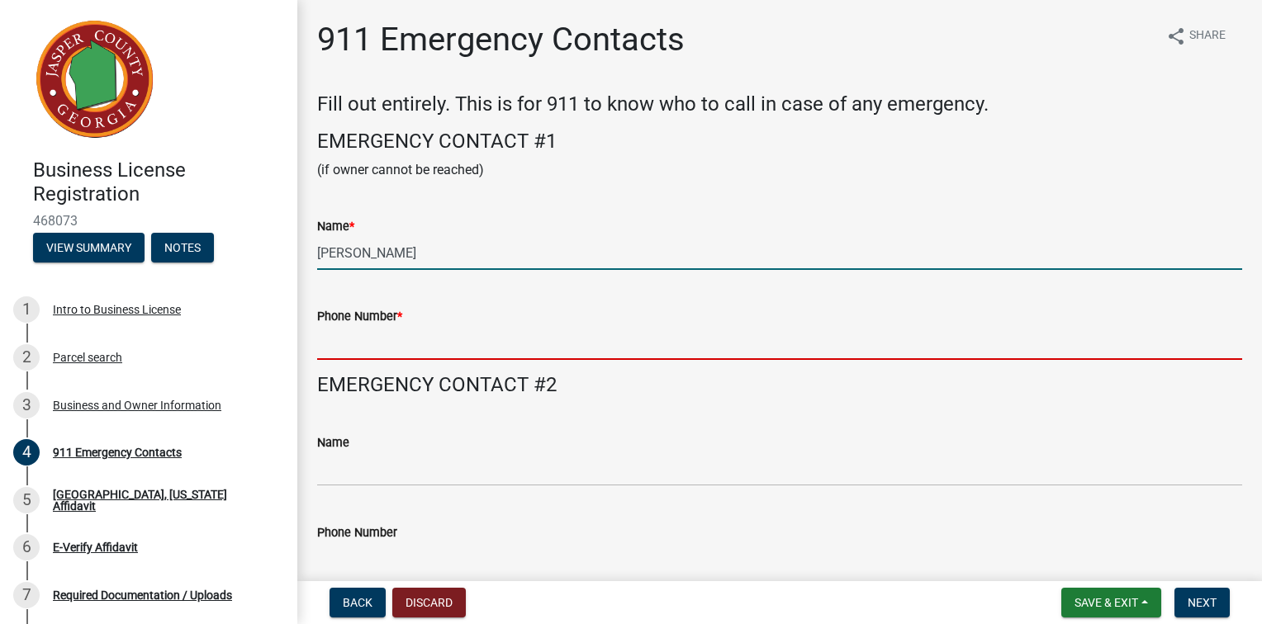
type input "4706514154"
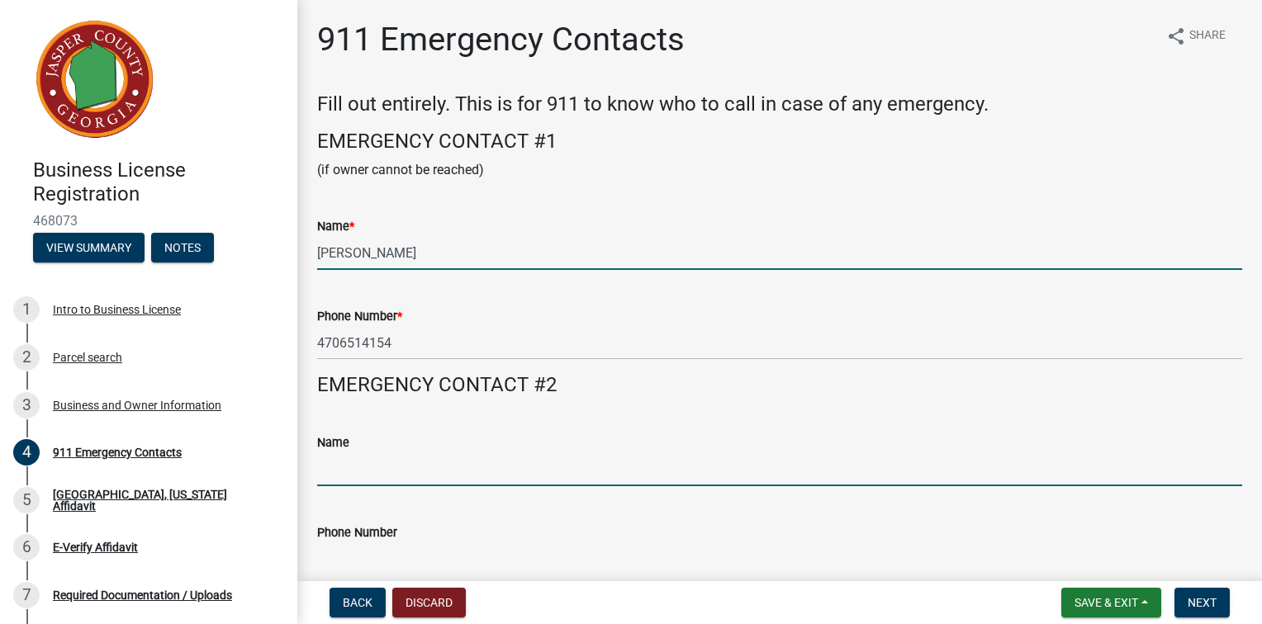
type input "[PERSON_NAME]"
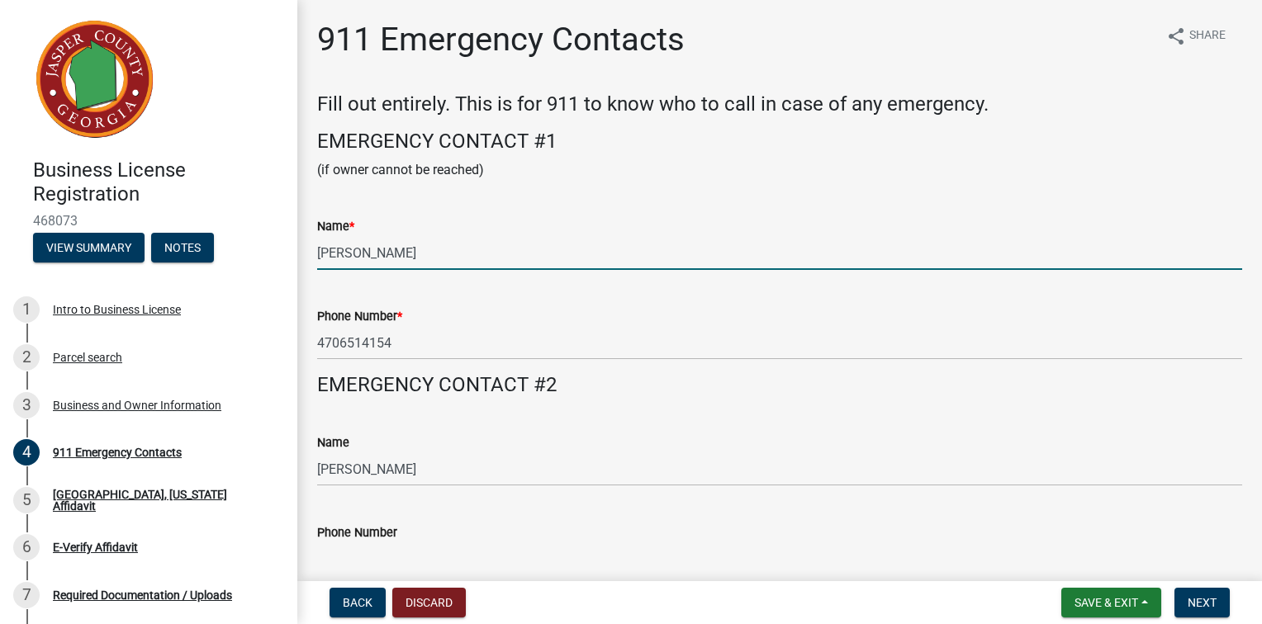
type input "6823172003"
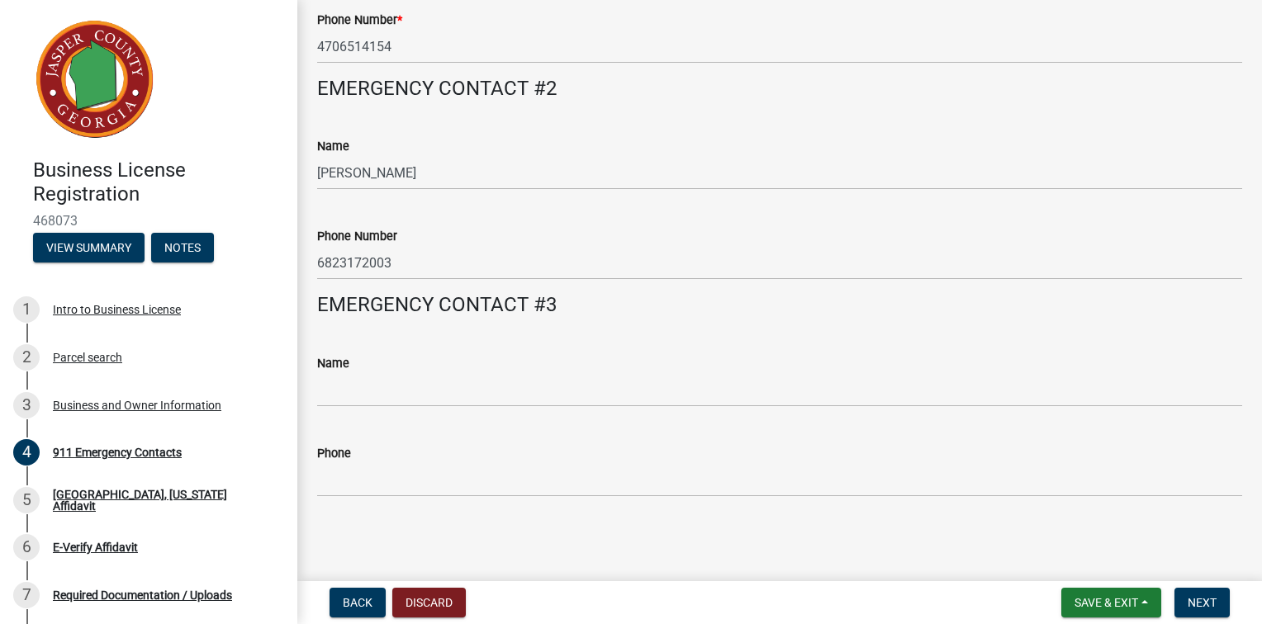
scroll to position [330, 0]
click at [1187, 604] on span "Next" at bounding box center [1201, 602] width 29 height 13
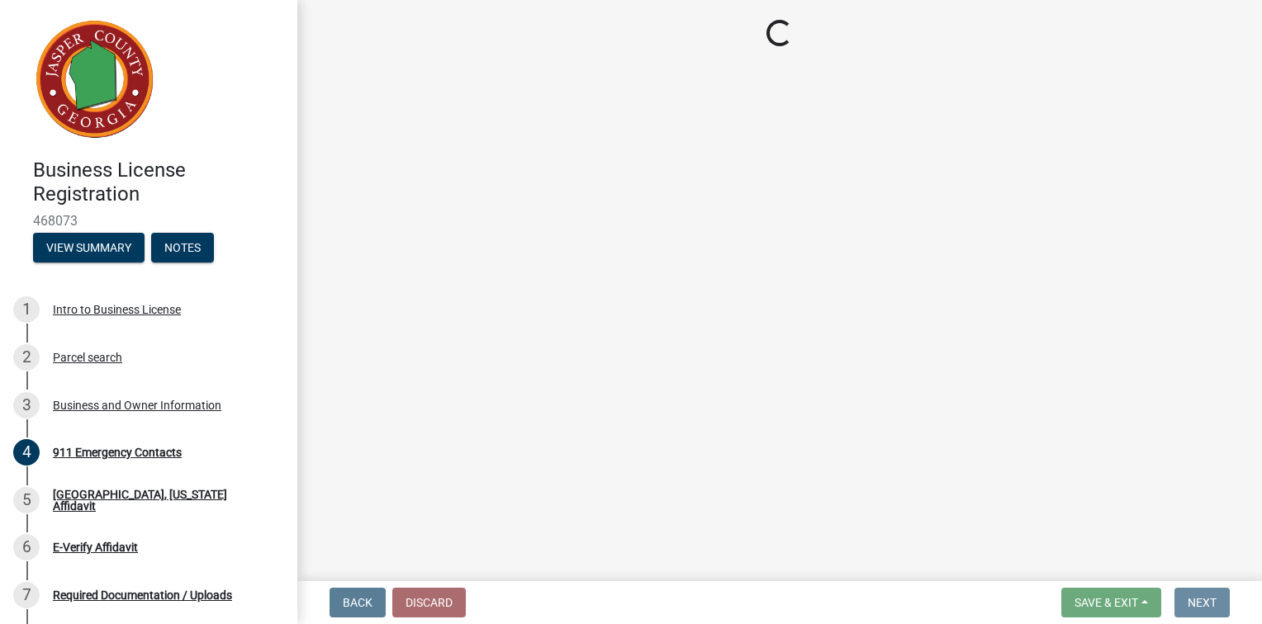
scroll to position [0, 0]
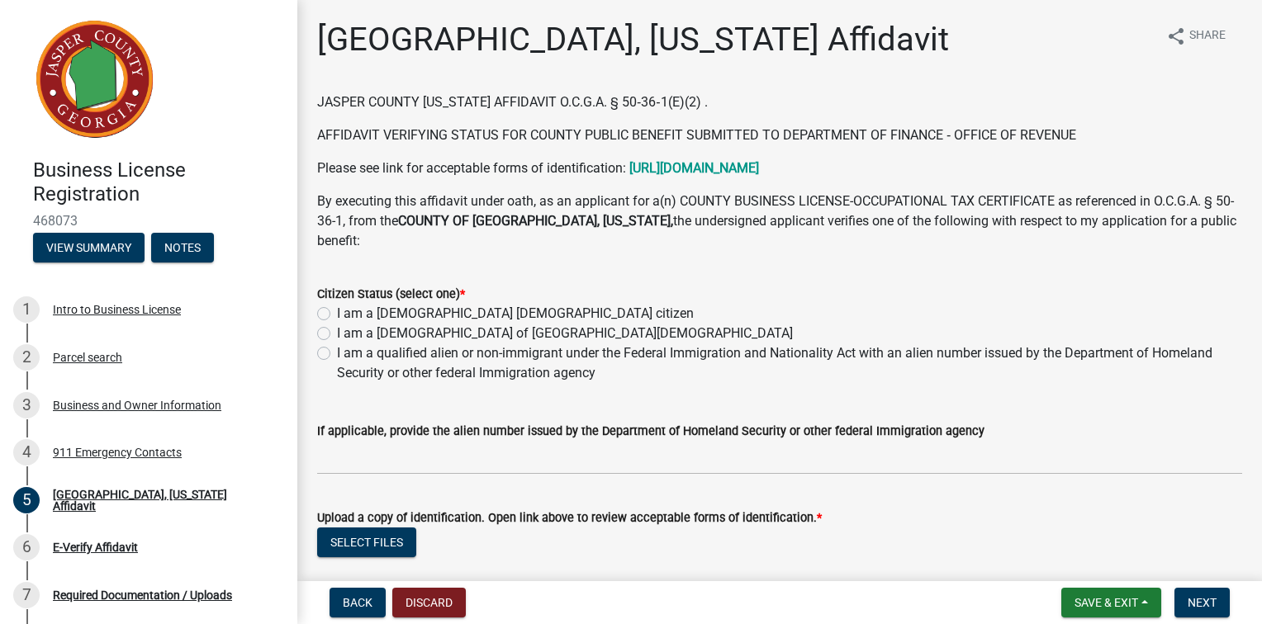
click at [337, 324] on label "I am a [DEMOGRAPHIC_DATA] [DEMOGRAPHIC_DATA] citizen" at bounding box center [515, 314] width 357 height 20
click at [337, 315] on input "I am a [DEMOGRAPHIC_DATA] [DEMOGRAPHIC_DATA] citizen" at bounding box center [342, 309] width 11 height 11
radio input "true"
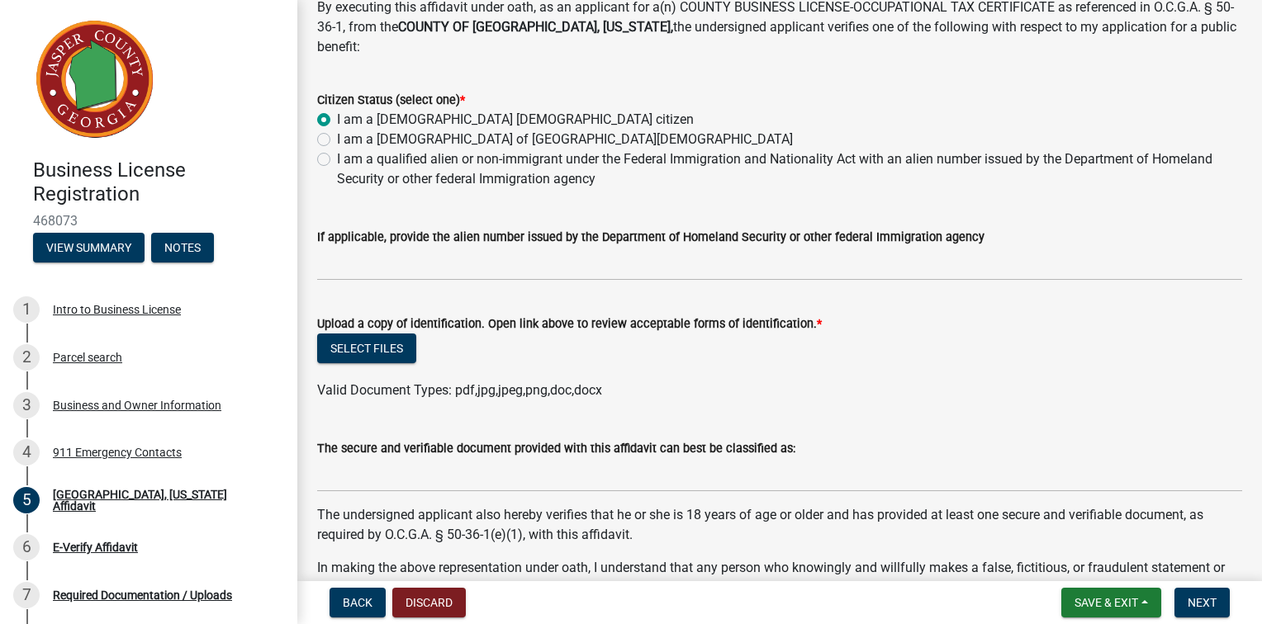
scroll to position [248, 0]
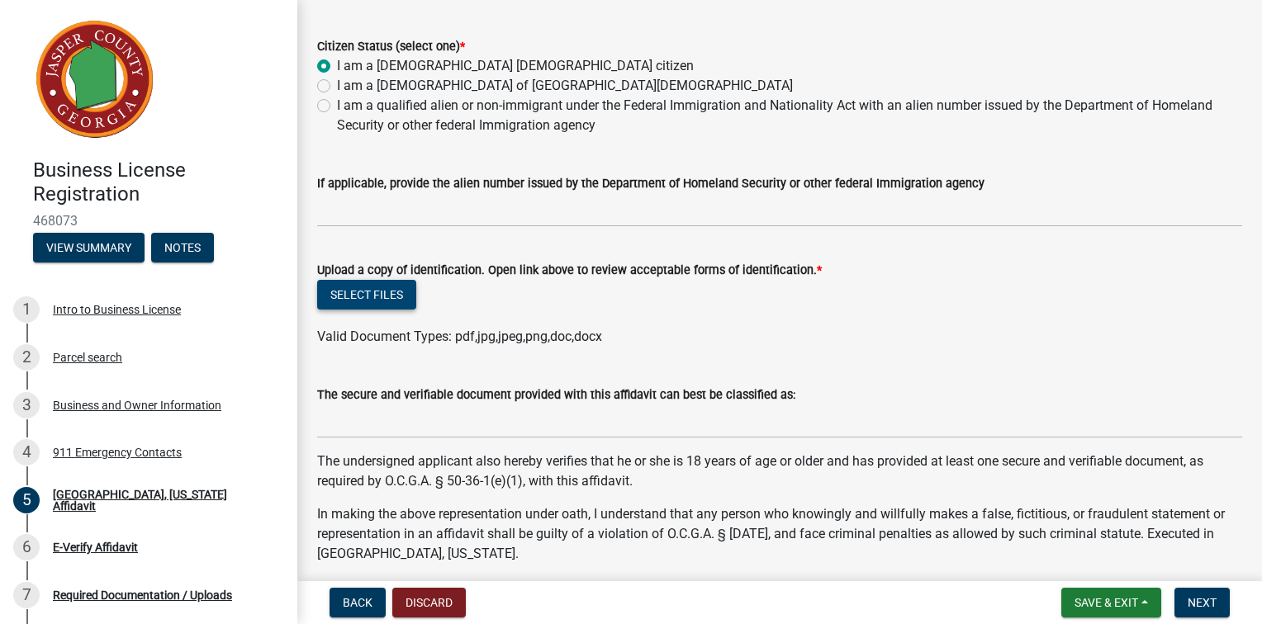
click at [409, 310] on button "Select files" at bounding box center [366, 295] width 99 height 30
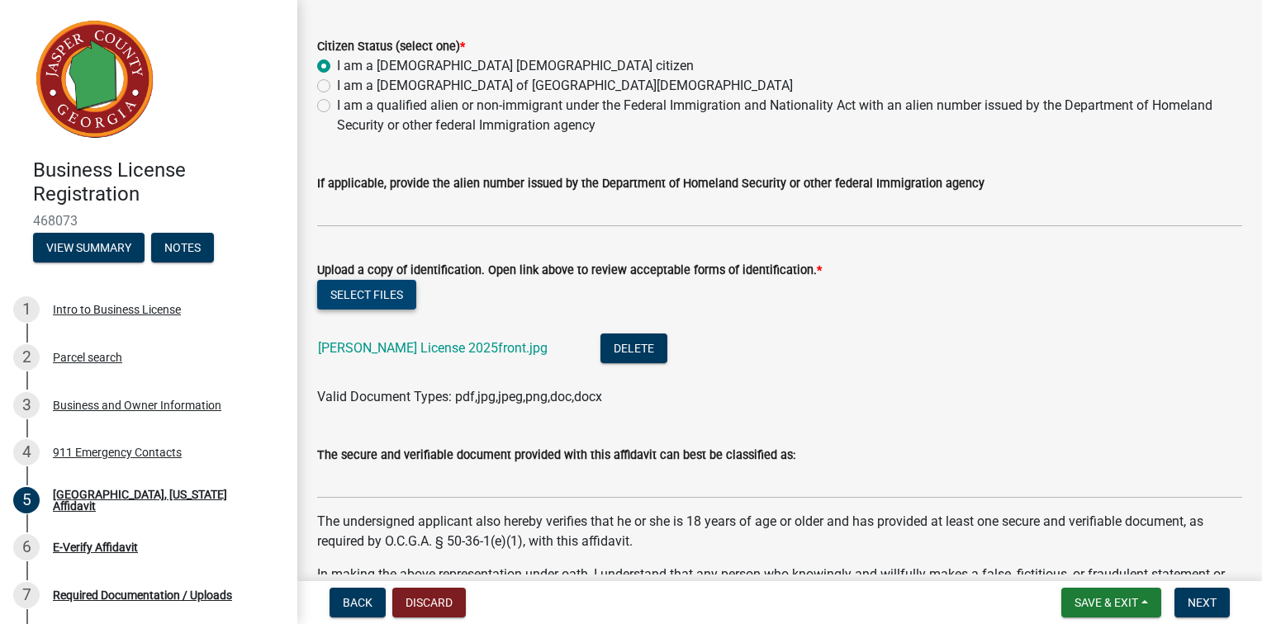
click at [403, 310] on button "Select files" at bounding box center [366, 295] width 99 height 30
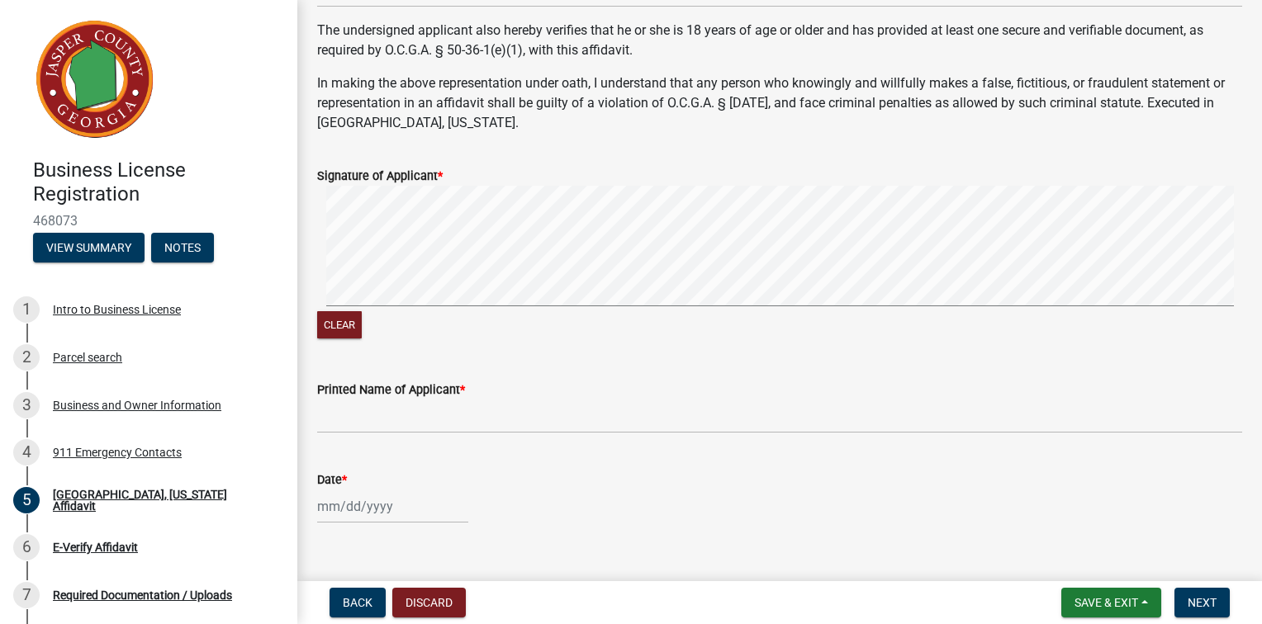
scroll to position [826, 0]
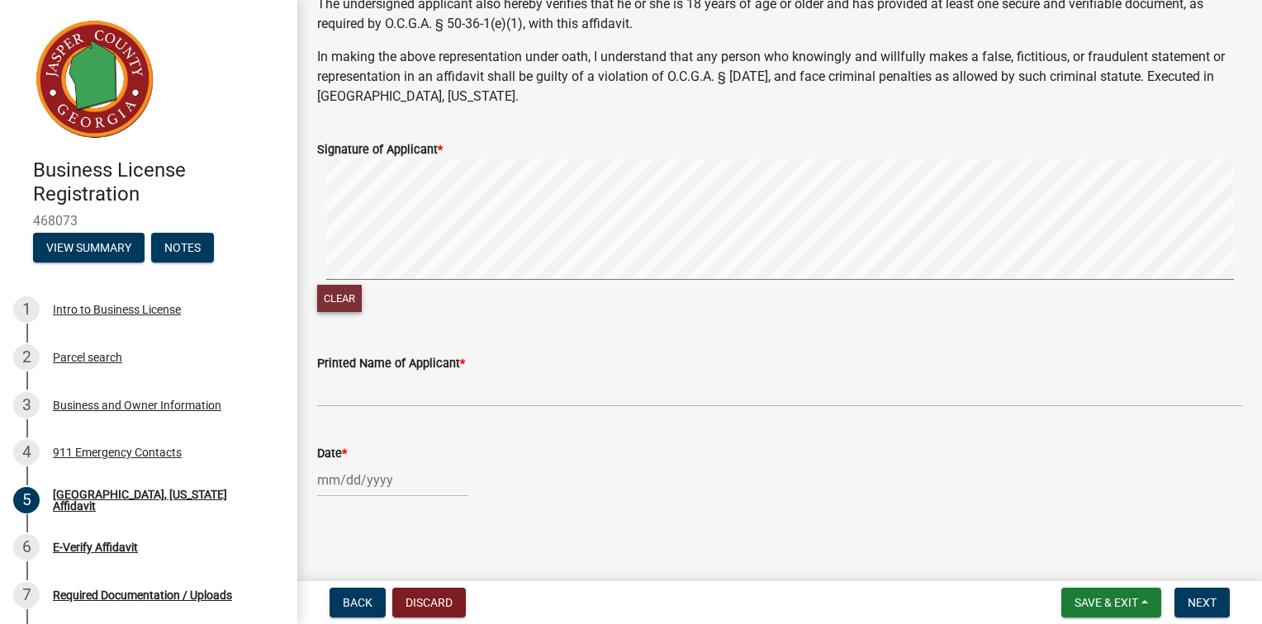
click at [362, 312] on button "Clear" at bounding box center [339, 298] width 45 height 27
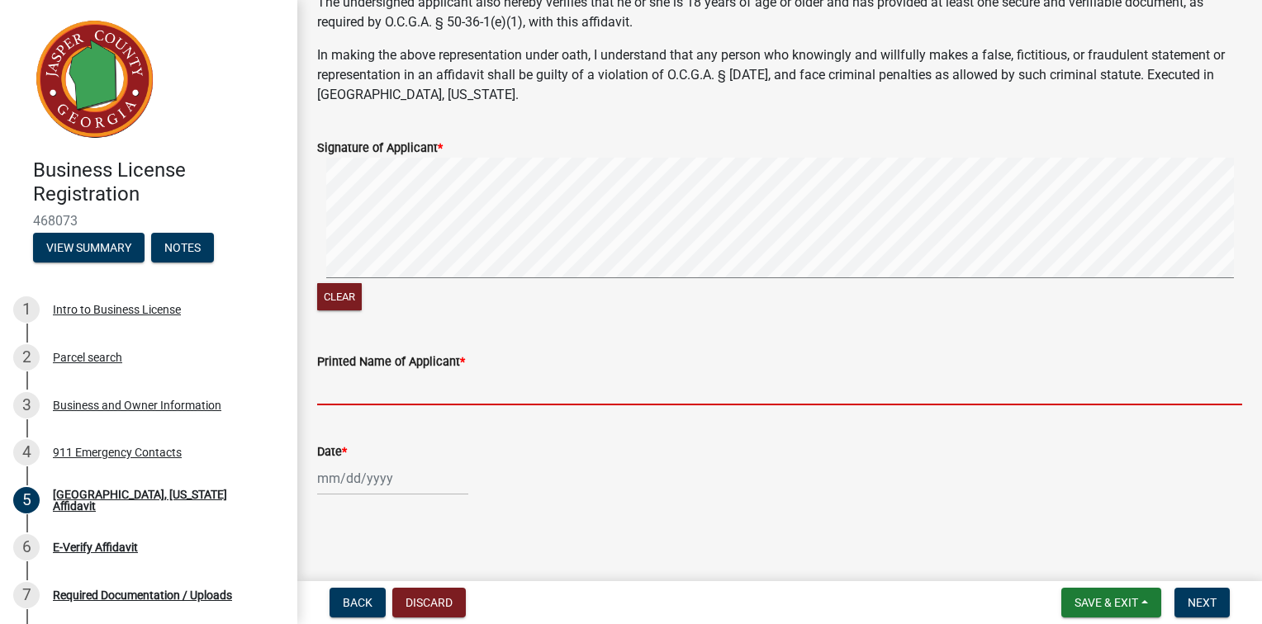
click at [546, 372] on input "Printed Name of Applicant *" at bounding box center [779, 389] width 925 height 34
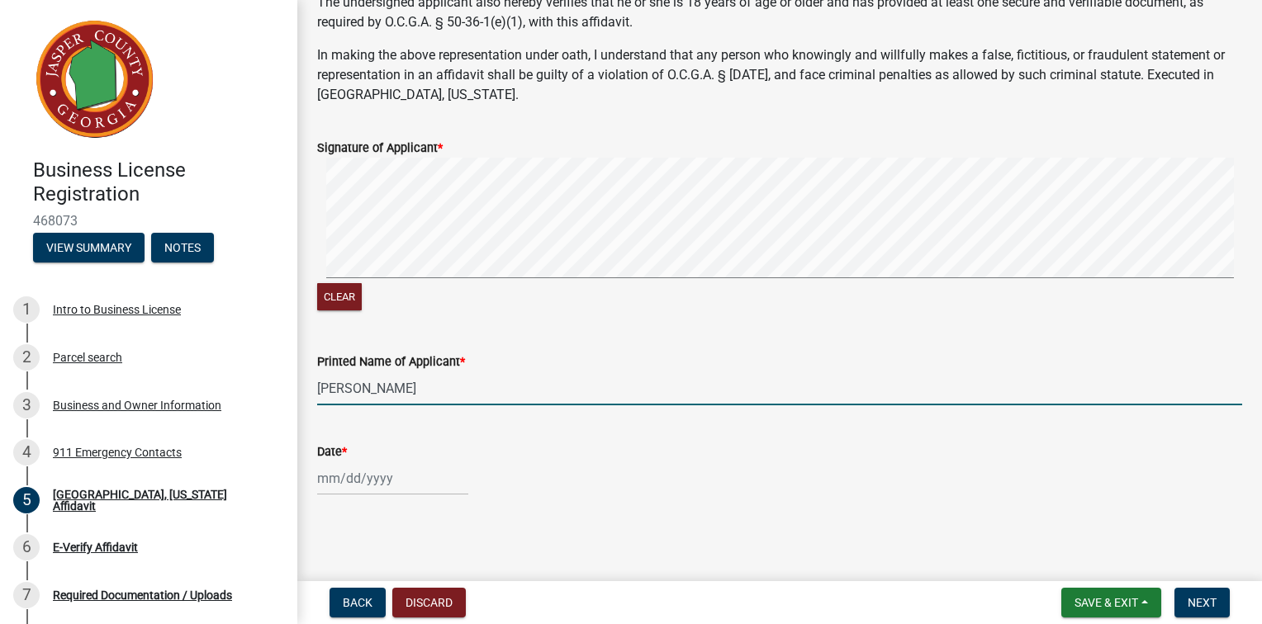
type input "[PERSON_NAME]"
select select "8"
select select "2025"
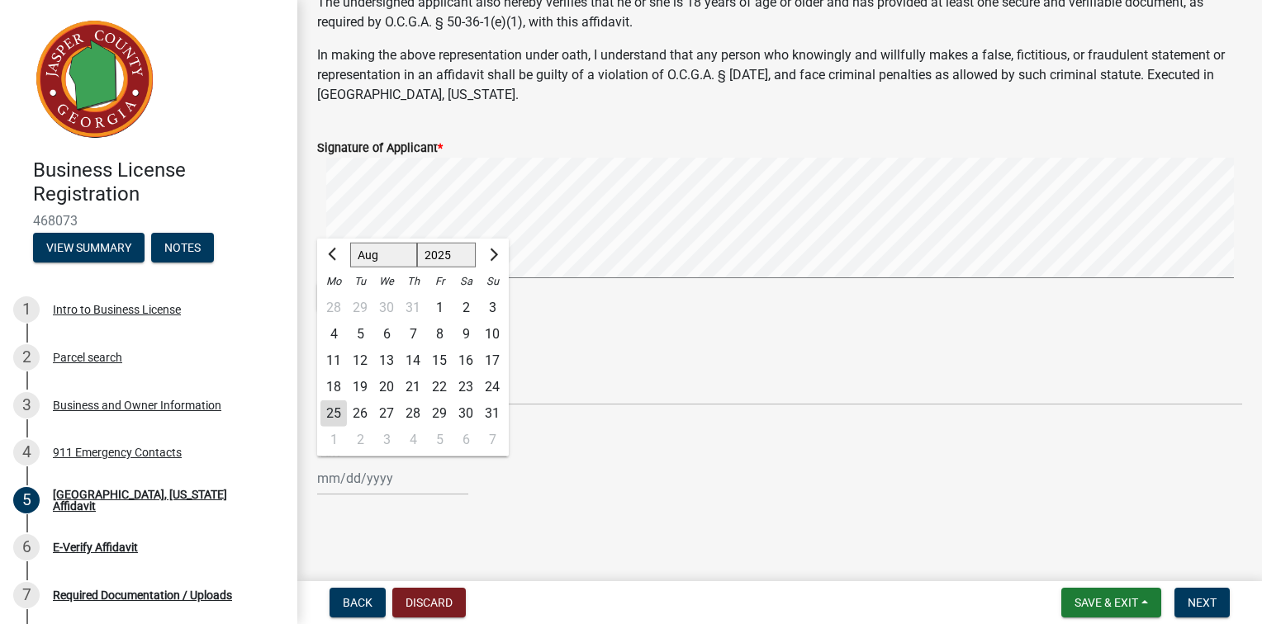
click at [343, 410] on div "25" at bounding box center [333, 413] width 26 height 26
type input "[DATE]"
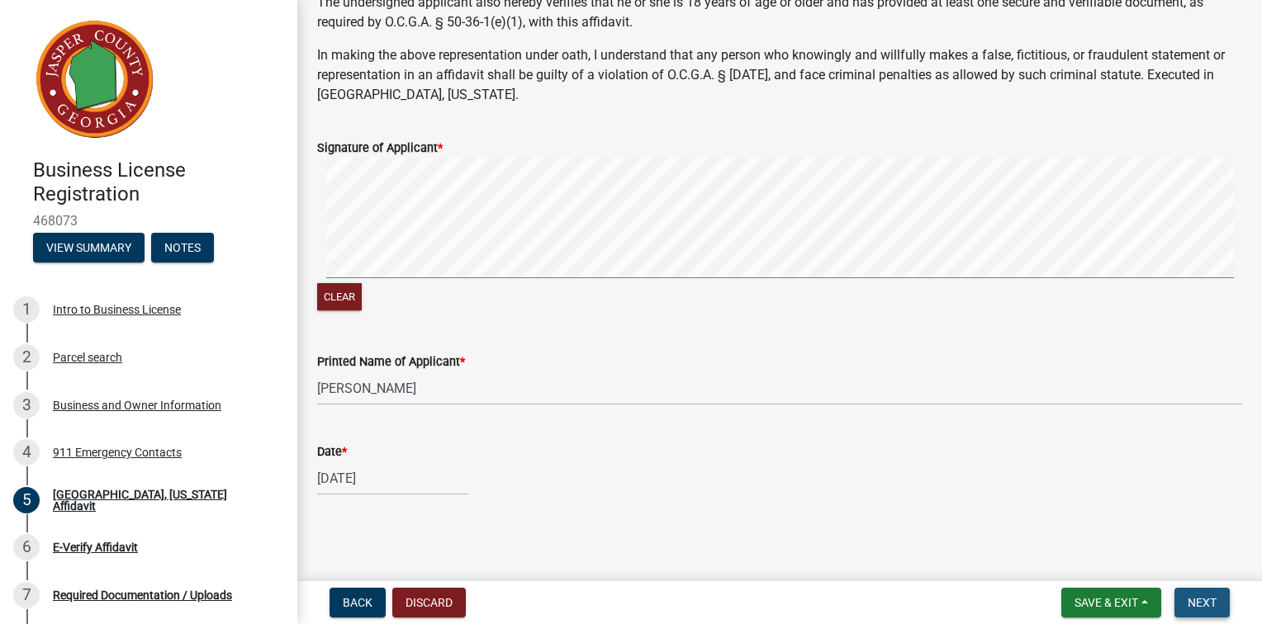
click at [1187, 596] on span "Next" at bounding box center [1201, 602] width 29 height 13
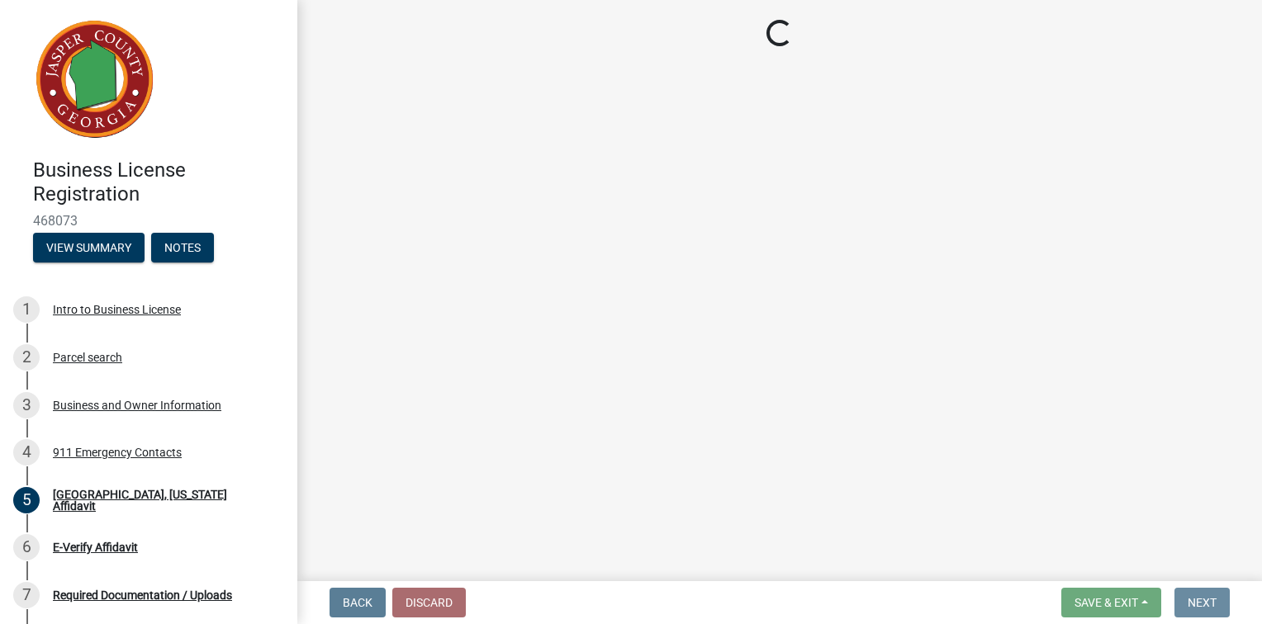
scroll to position [0, 0]
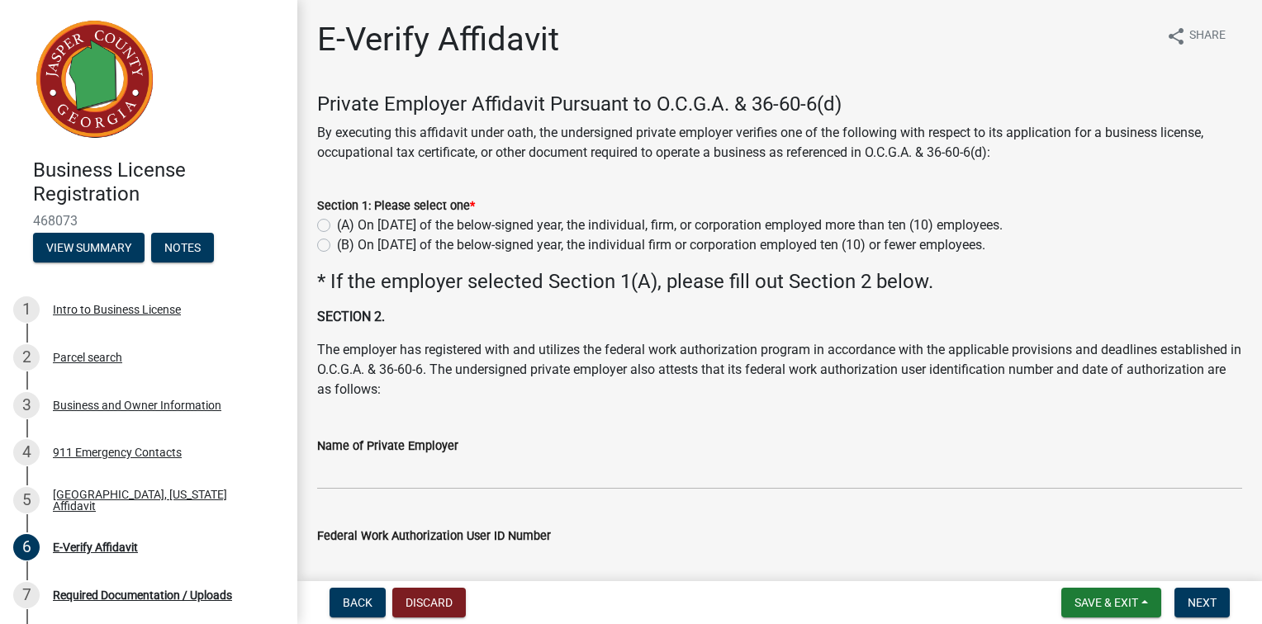
click at [337, 255] on label "(B) On [DATE] of the below-signed year, the individual firm or corporation empl…" at bounding box center [661, 245] width 648 height 20
click at [337, 246] on input "(B) On [DATE] of the below-signed year, the individual firm or corporation empl…" at bounding box center [342, 240] width 11 height 11
radio input "true"
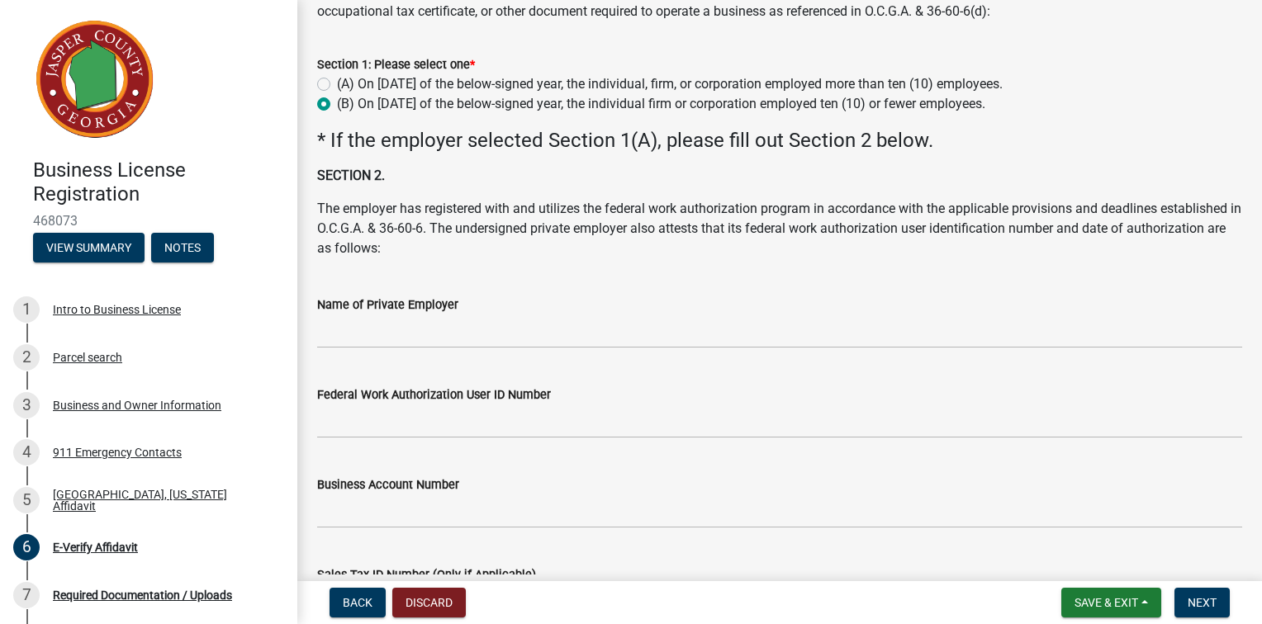
scroll to position [165, 0]
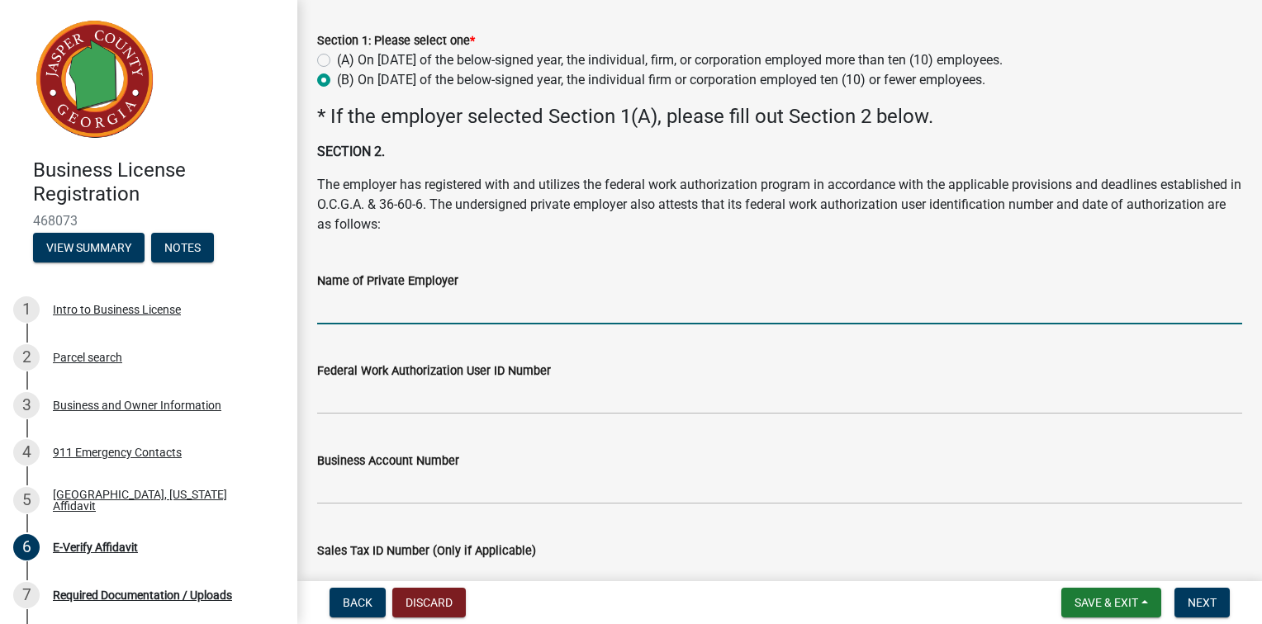
click at [436, 325] on input "Name of Private Employer" at bounding box center [779, 308] width 925 height 34
type input "Apex Sand & Gravel LLC"
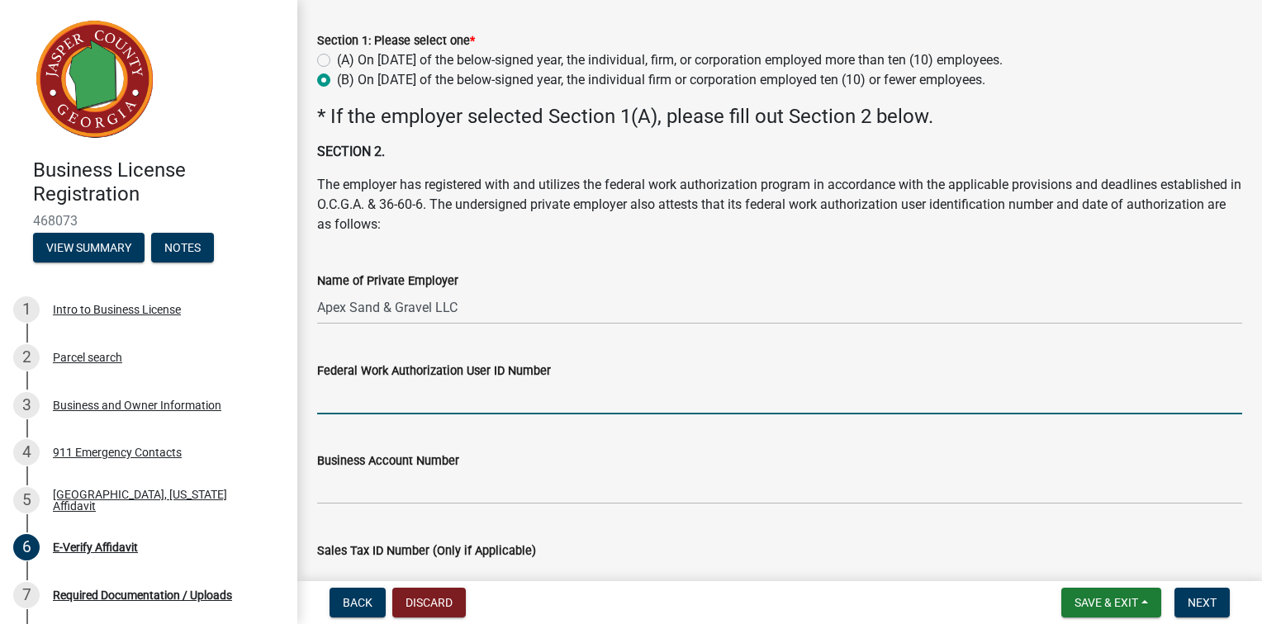
click at [386, 415] on input "Federal Work Authorization User ID Number" at bounding box center [779, 398] width 925 height 34
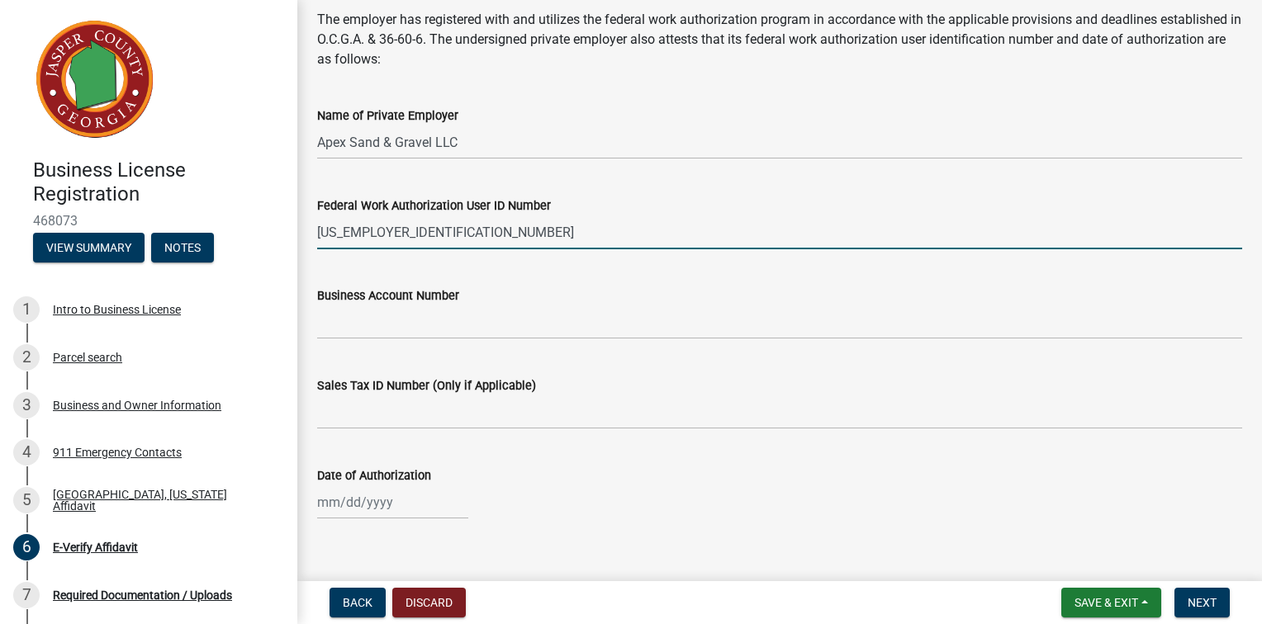
type input "[US_EMPLOYER_IDENTIFICATION_NUMBER]"
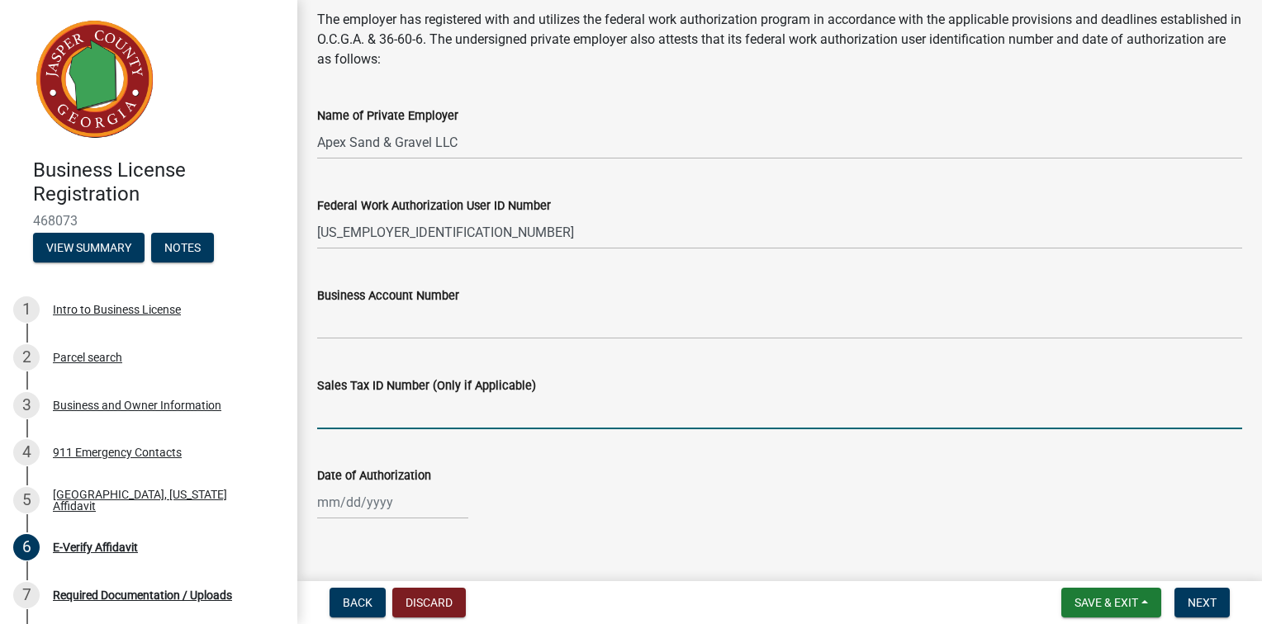
click at [394, 429] on input "Sales Tax ID Number (Only if Applicable)" at bounding box center [779, 413] width 925 height 34
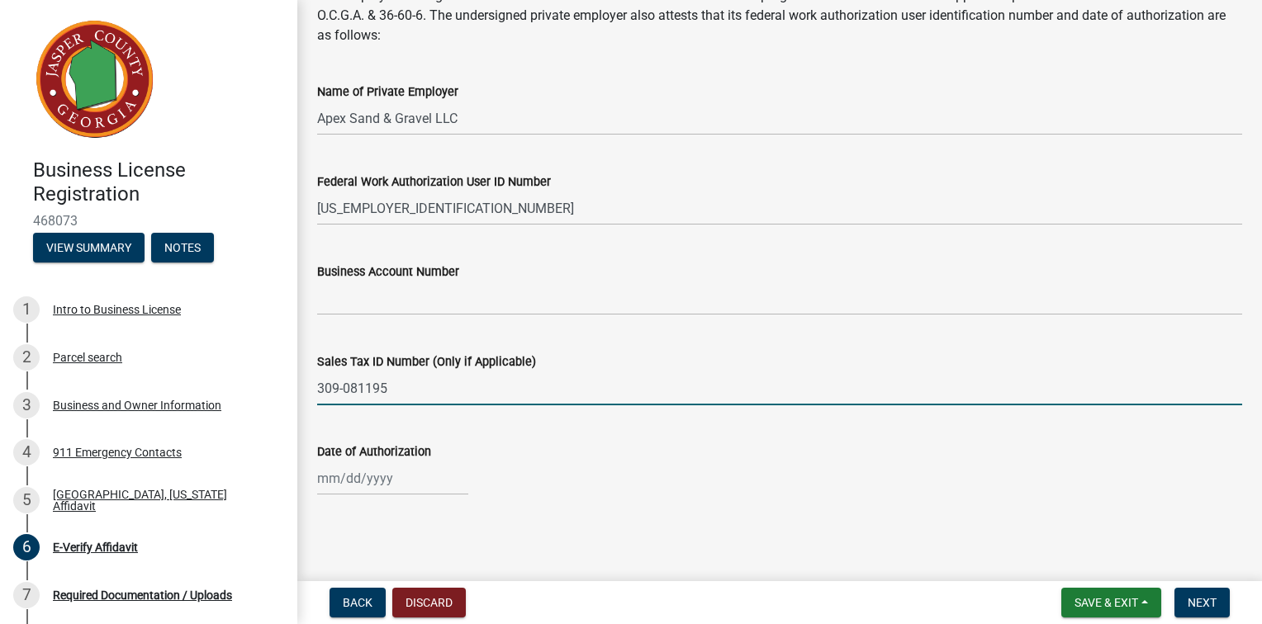
scroll to position [462, 0]
type input "309-081195"
click at [375, 469] on div at bounding box center [392, 479] width 151 height 34
select select "8"
select select "2025"
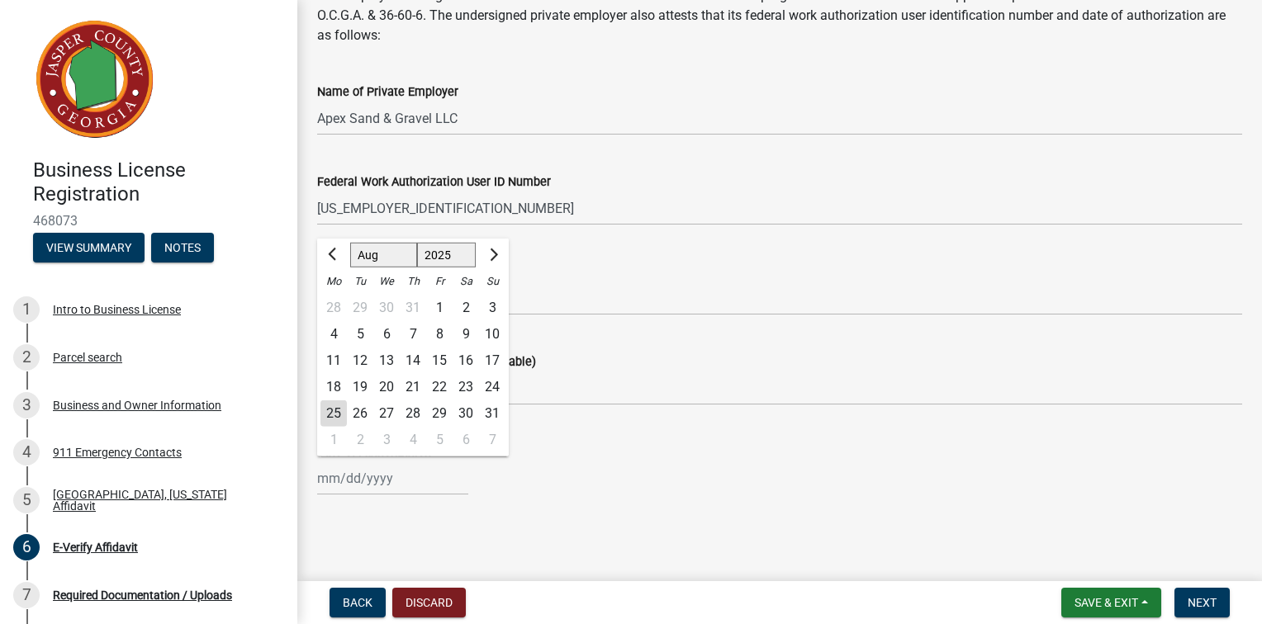
click at [340, 402] on div "25" at bounding box center [333, 413] width 26 height 26
type input "[DATE]"
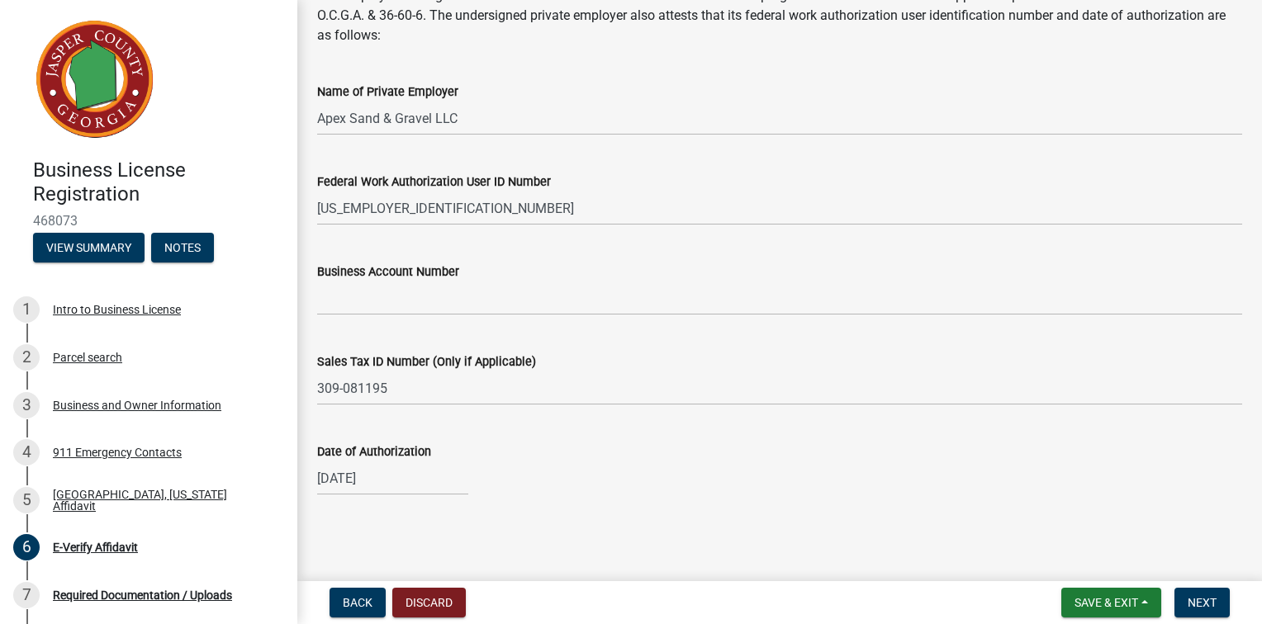
scroll to position [380, 0]
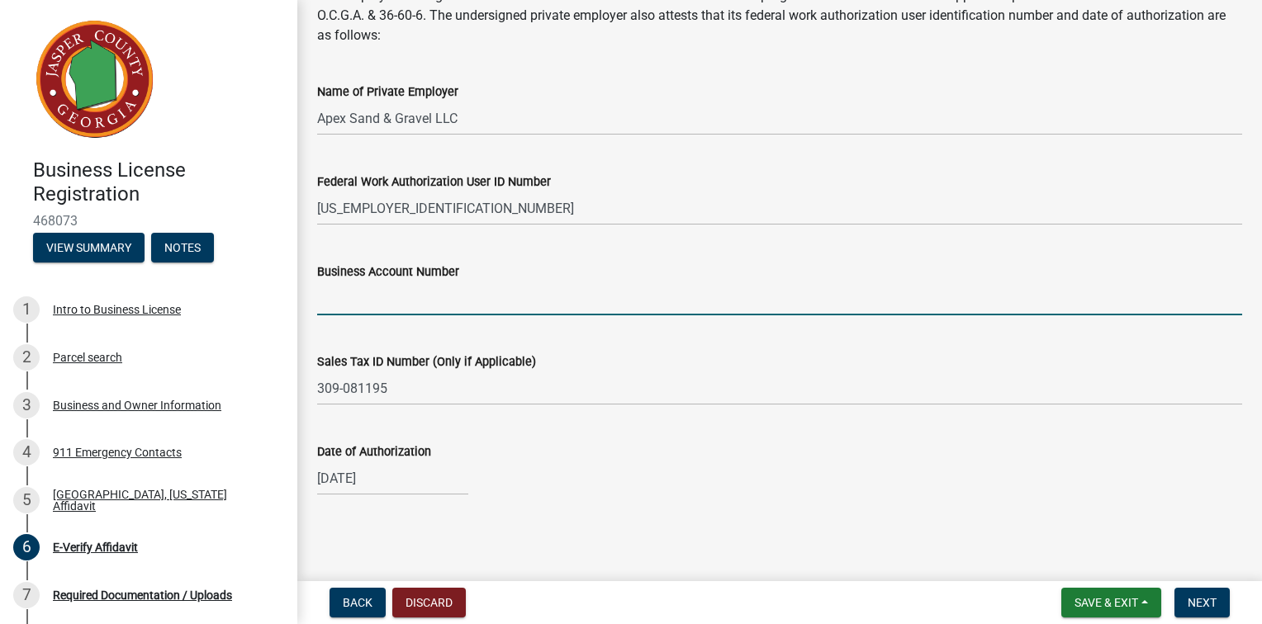
click at [347, 315] on input "Business Account Number" at bounding box center [779, 299] width 925 height 34
type input "20309879847"
click at [360, 476] on div "[DATE]" at bounding box center [392, 479] width 151 height 34
select select "8"
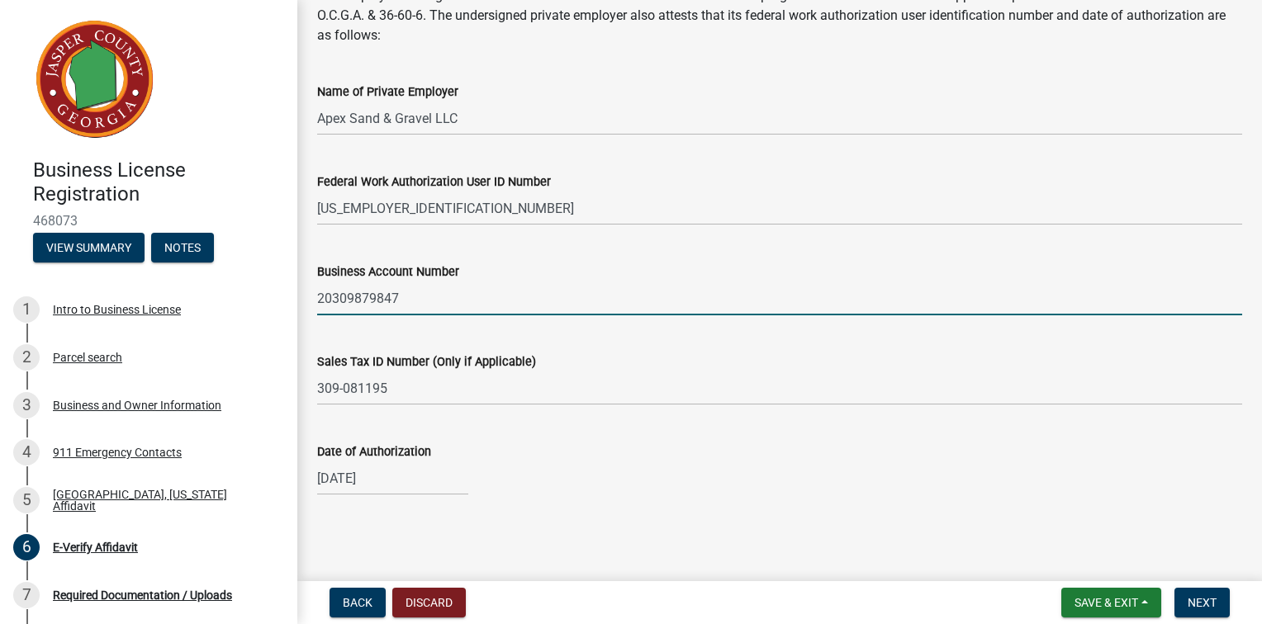
select select "2025"
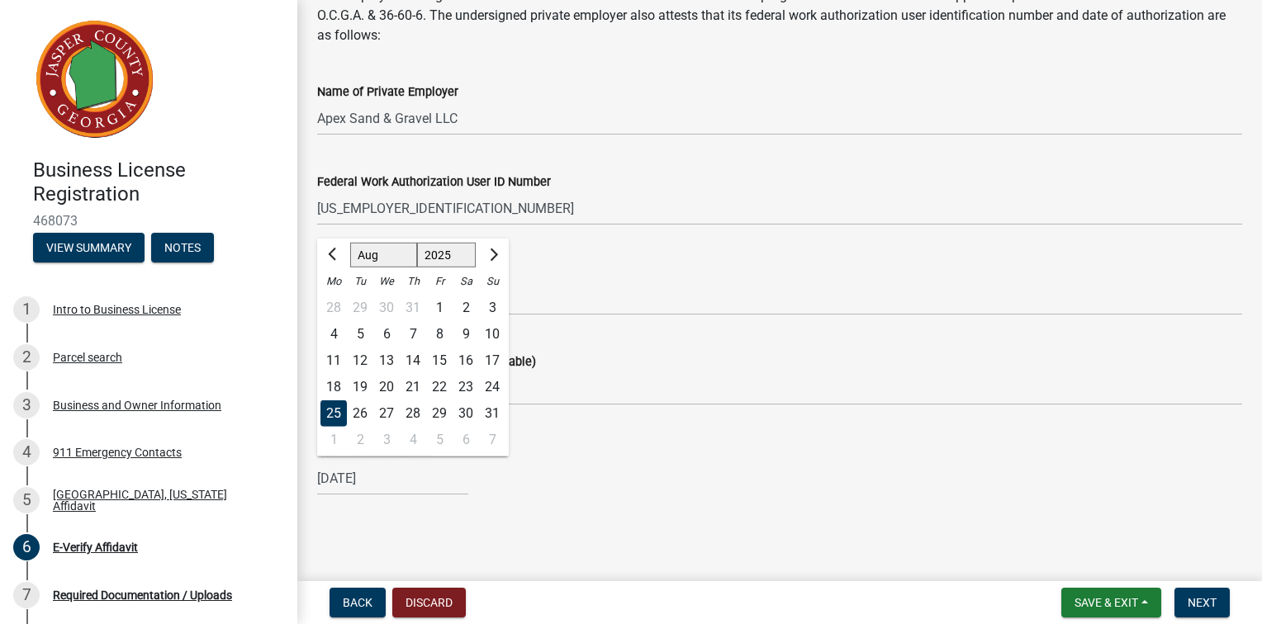
click at [426, 378] on div "21" at bounding box center [413, 386] width 26 height 26
type input "[DATE]"
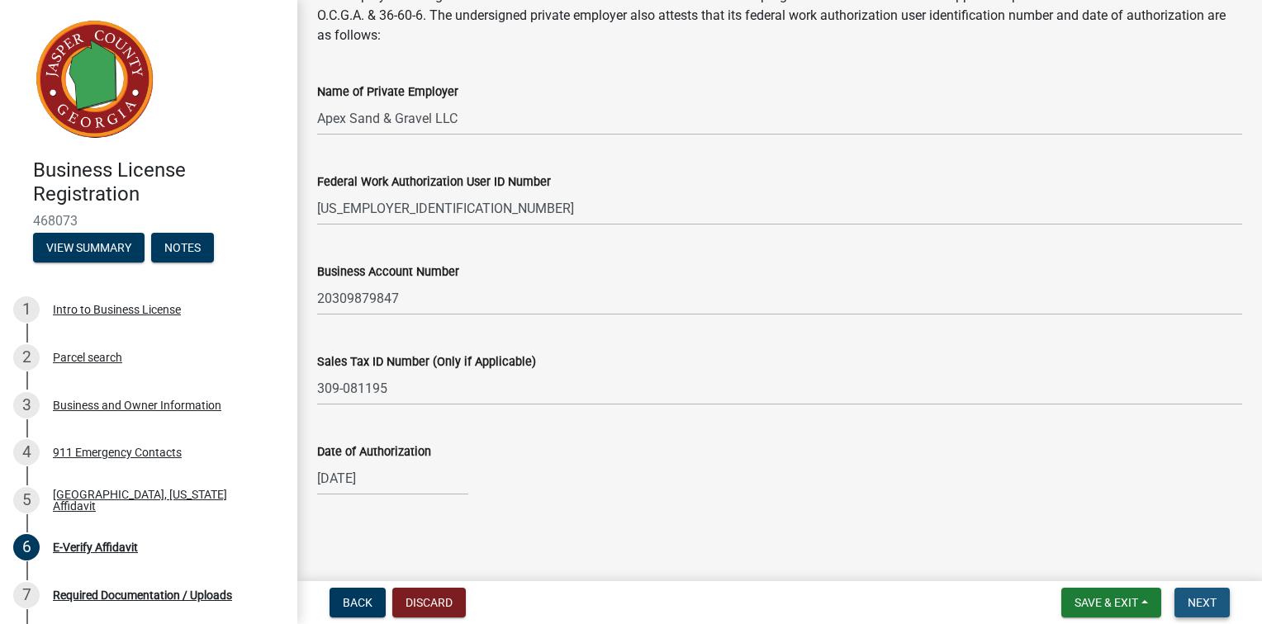
click at [1191, 596] on span "Next" at bounding box center [1201, 602] width 29 height 13
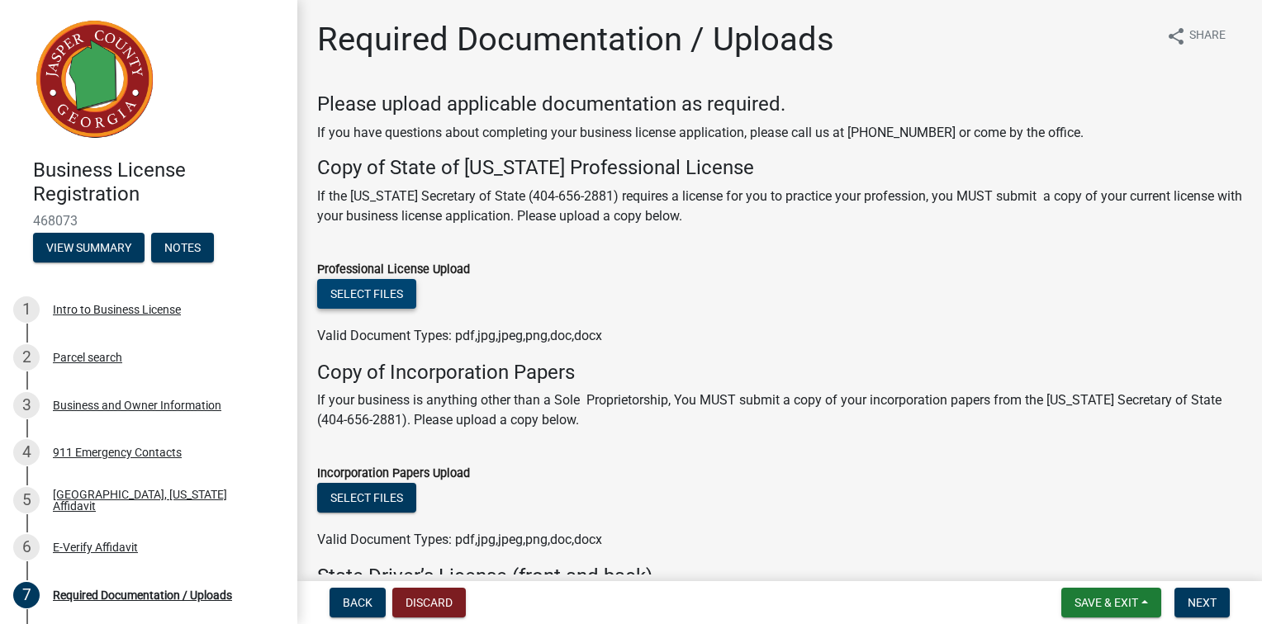
click at [416, 309] on button "Select files" at bounding box center [366, 294] width 99 height 30
click at [405, 309] on button "Select files" at bounding box center [366, 294] width 99 height 30
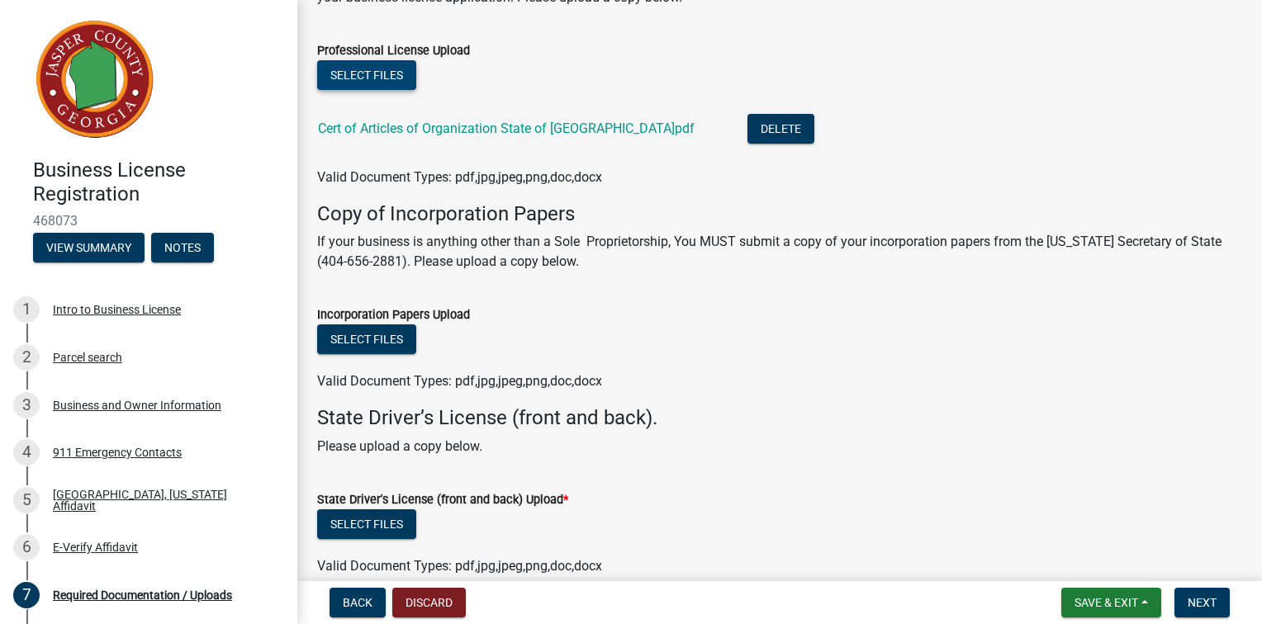
scroll to position [248, 0]
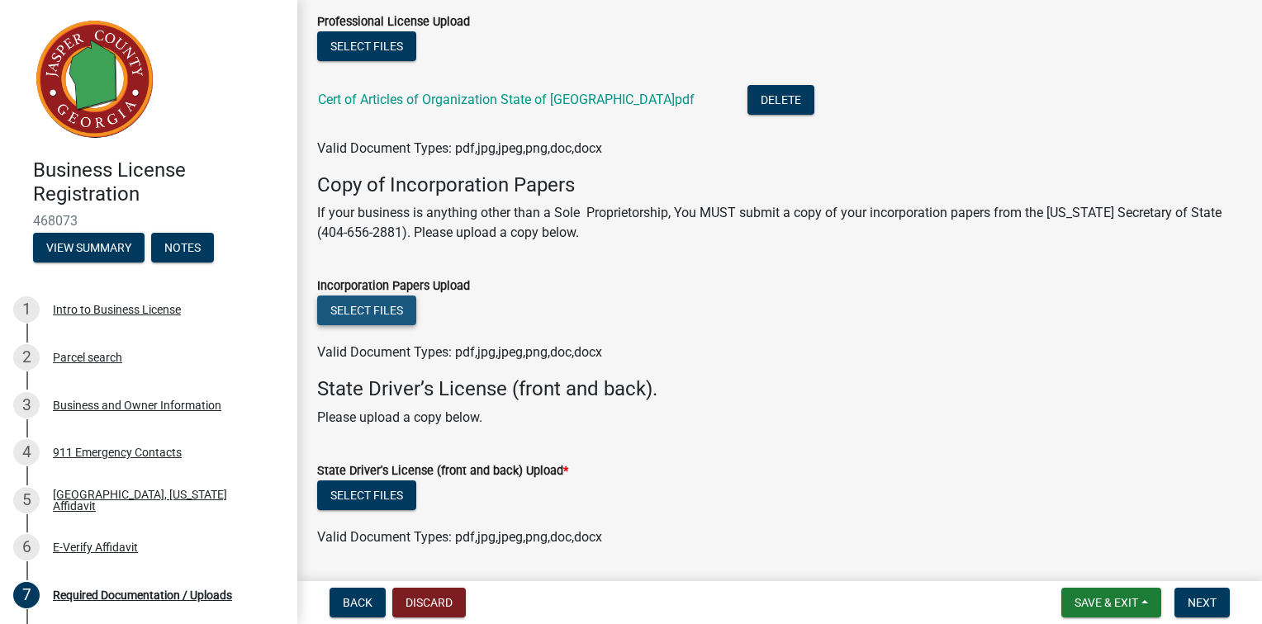
click at [398, 325] on button "Select files" at bounding box center [366, 311] width 99 height 30
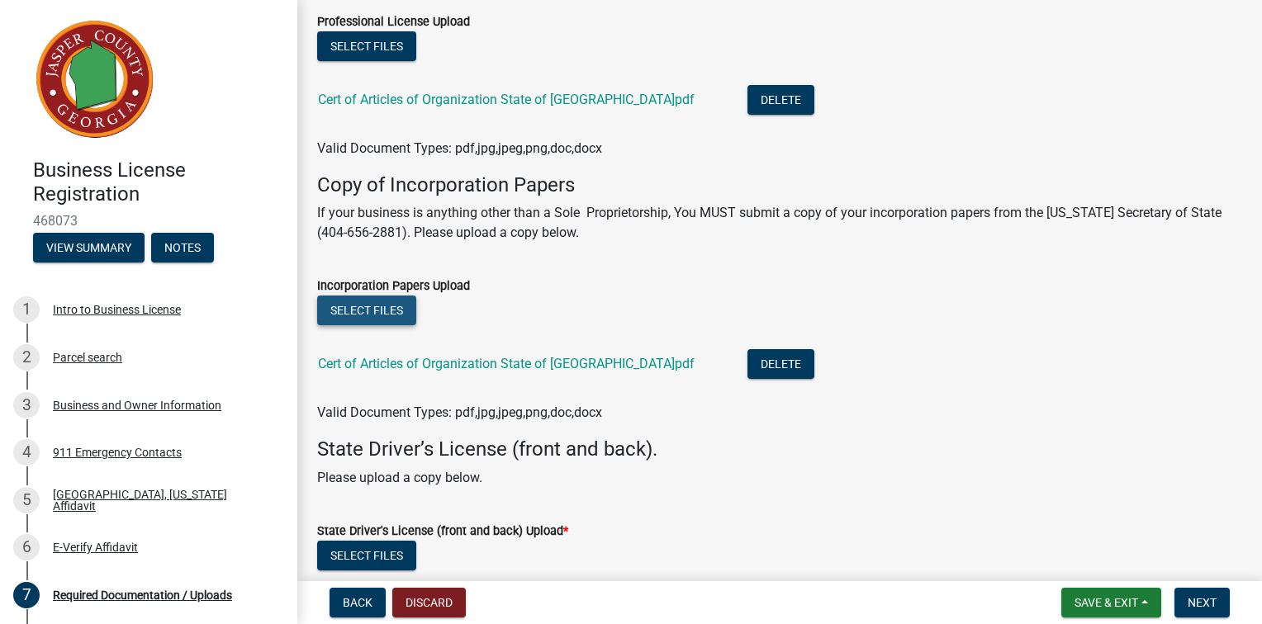
click at [408, 325] on button "Select files" at bounding box center [366, 311] width 99 height 30
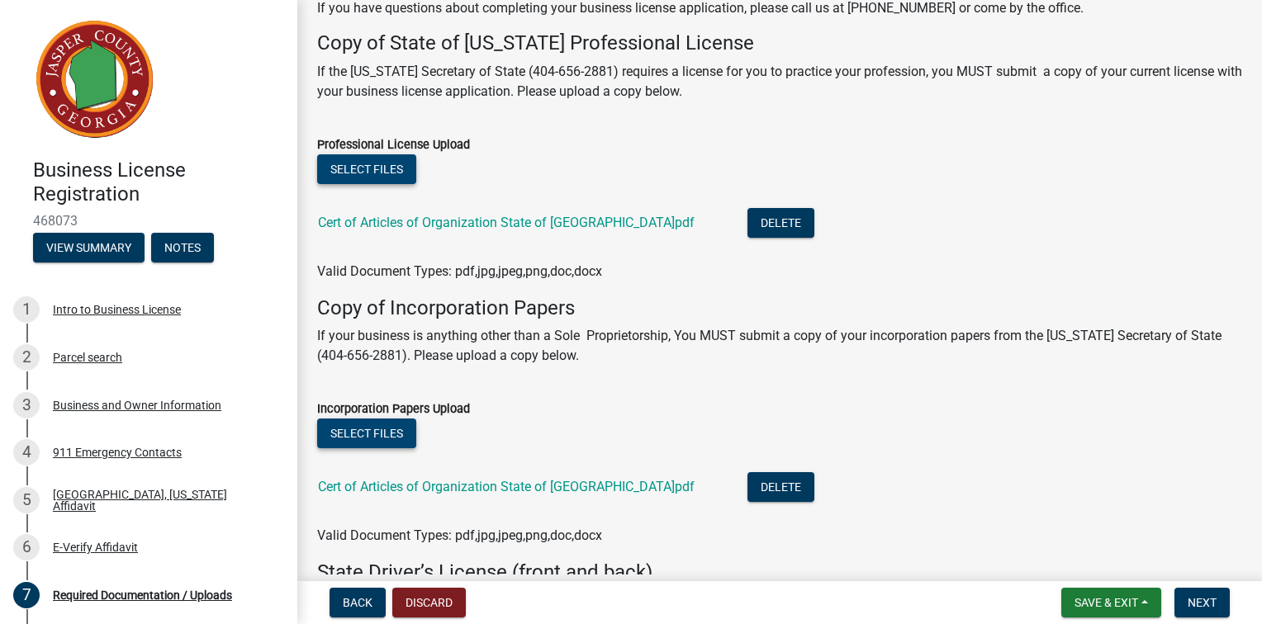
scroll to position [83, 0]
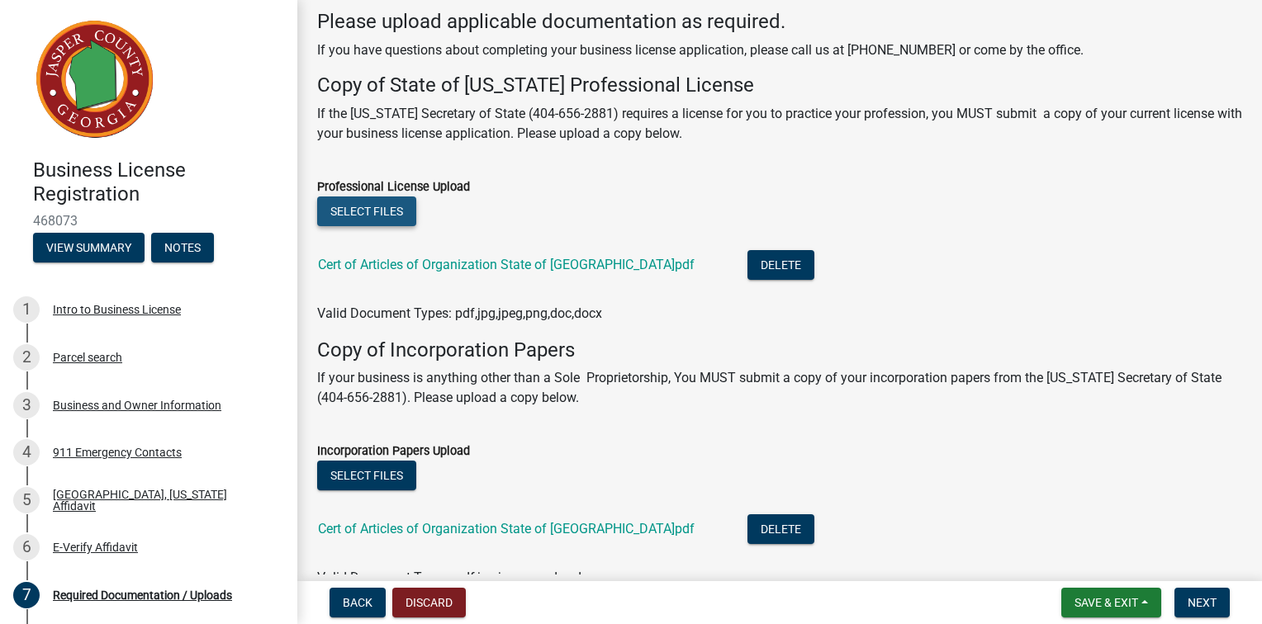
click at [400, 226] on button "Select files" at bounding box center [366, 212] width 99 height 30
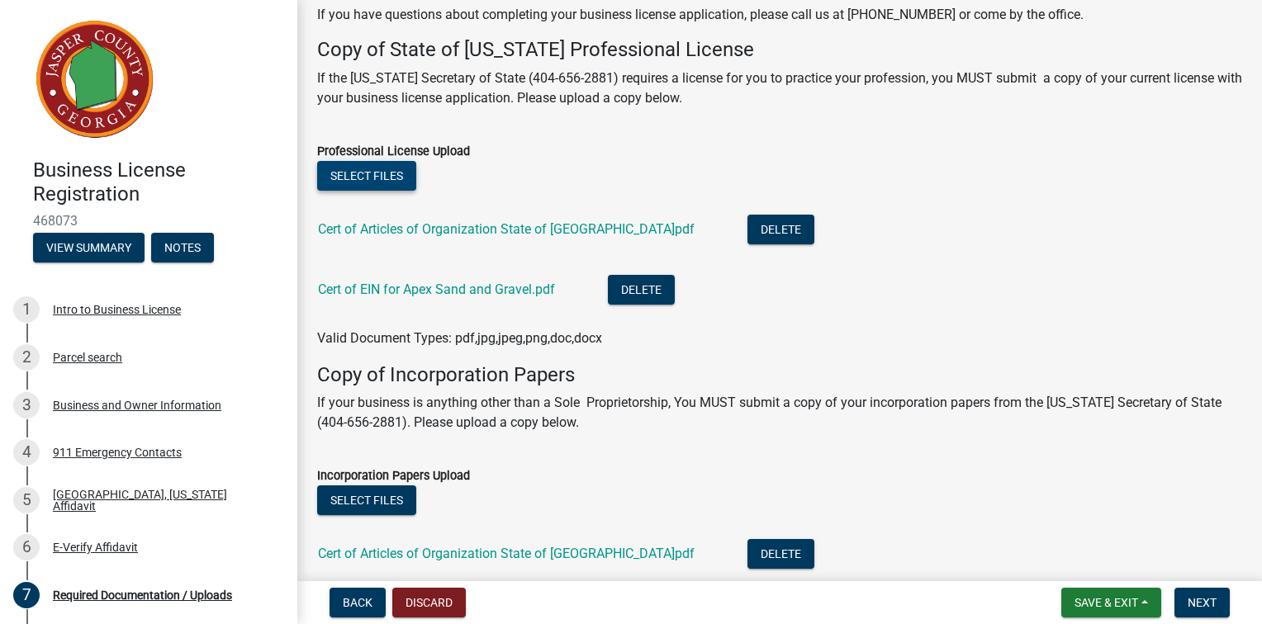
scroll to position [218, 0]
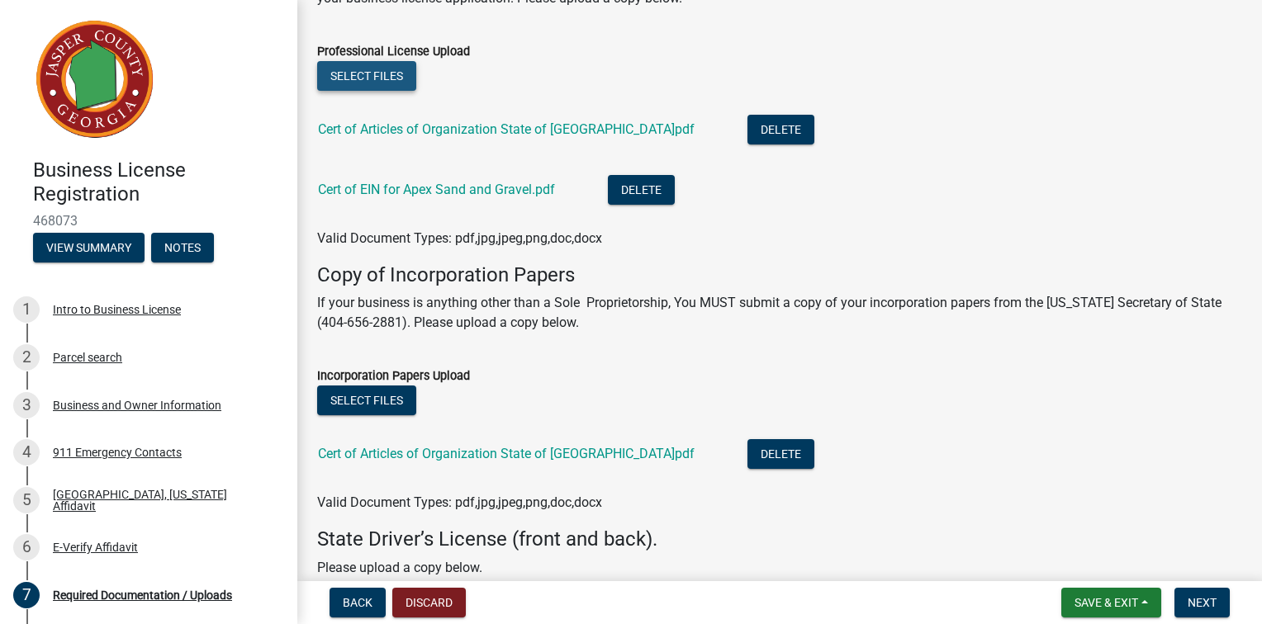
click at [402, 91] on button "Select files" at bounding box center [366, 76] width 99 height 30
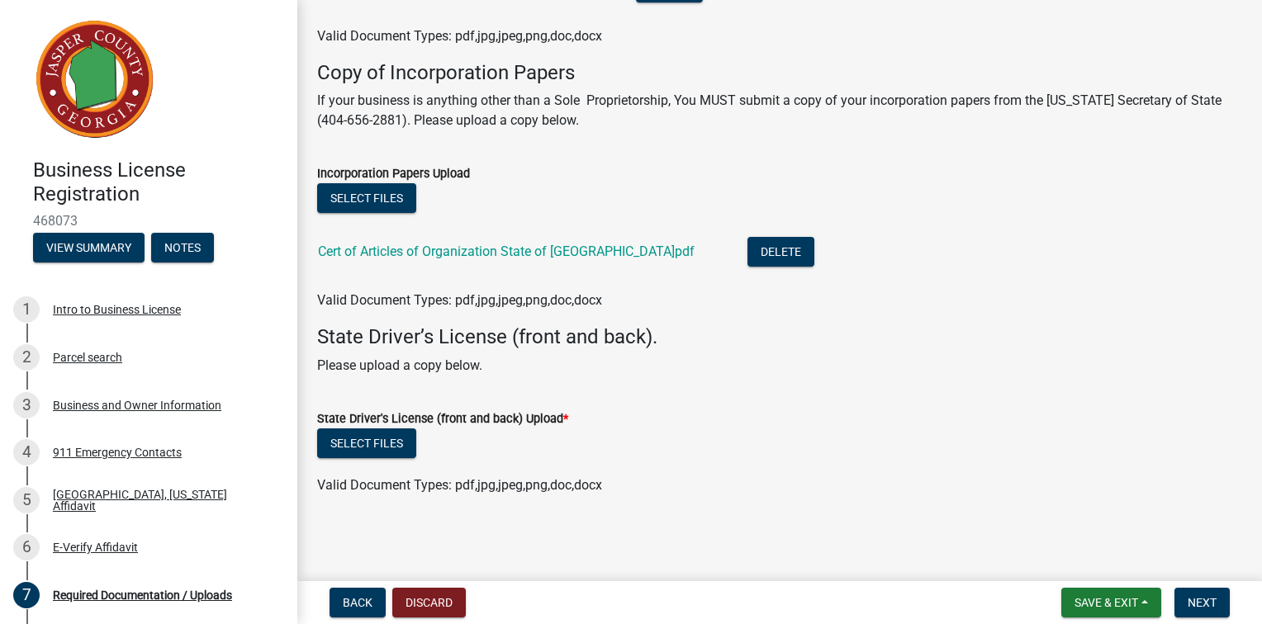
scroll to position [618, 0]
click at [393, 434] on button "Select files" at bounding box center [366, 444] width 99 height 30
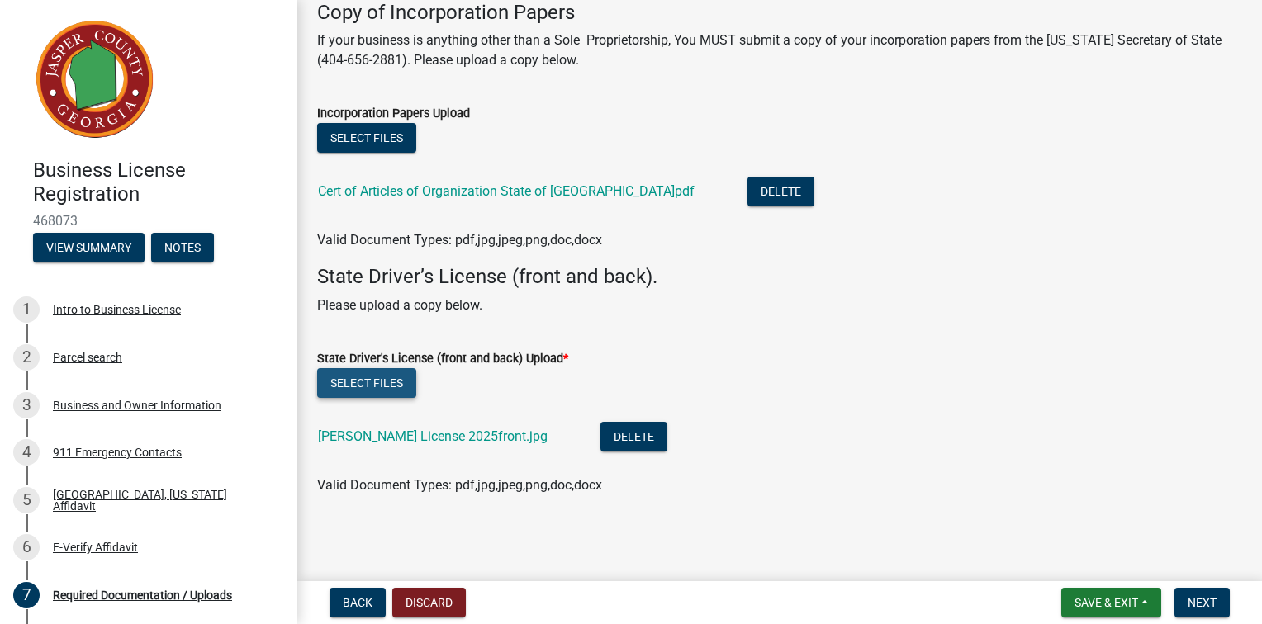
click at [400, 398] on button "Select files" at bounding box center [366, 383] width 99 height 30
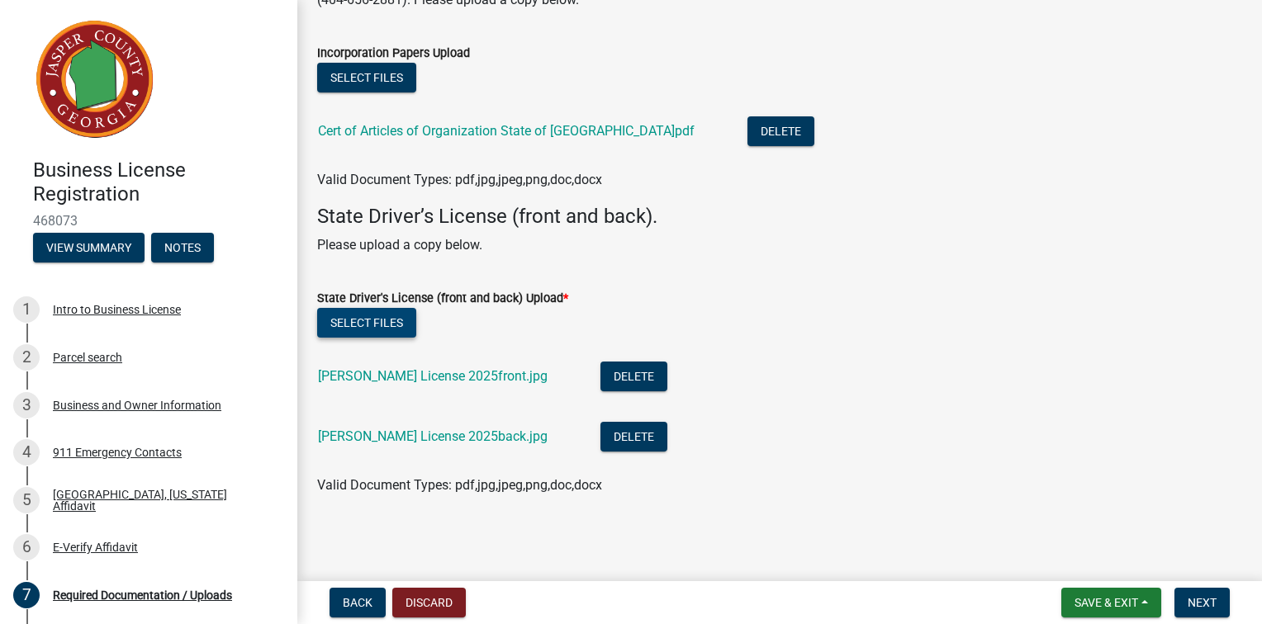
scroll to position [756, 0]
click at [1192, 596] on span "Next" at bounding box center [1201, 602] width 29 height 13
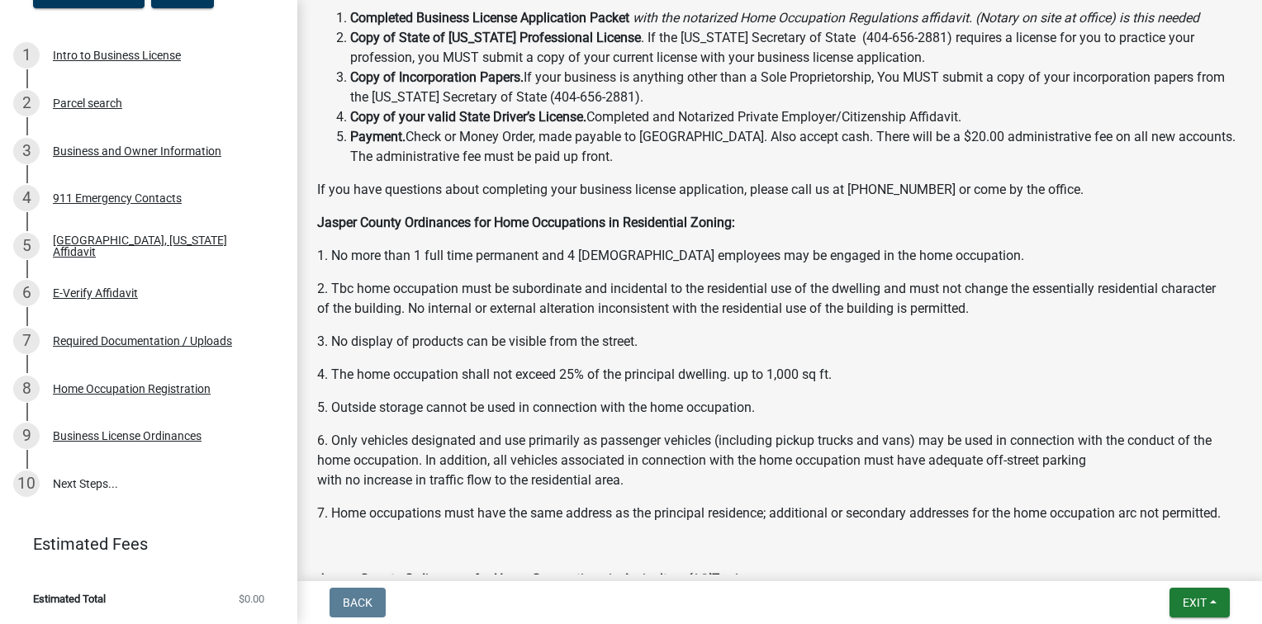
scroll to position [743, 0]
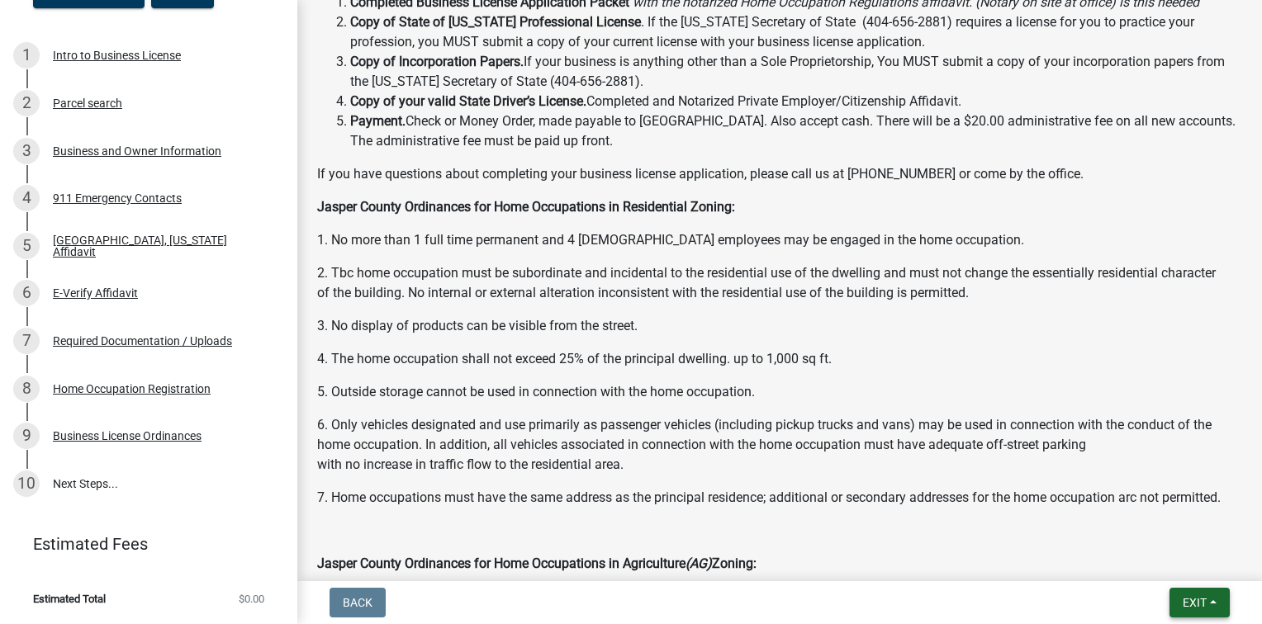
click at [1182, 596] on span "Exit" at bounding box center [1194, 602] width 24 height 13
click at [1130, 553] on button "Save & Exit" at bounding box center [1163, 555] width 132 height 40
